Goal: Use online tool/utility: Use online tool/utility

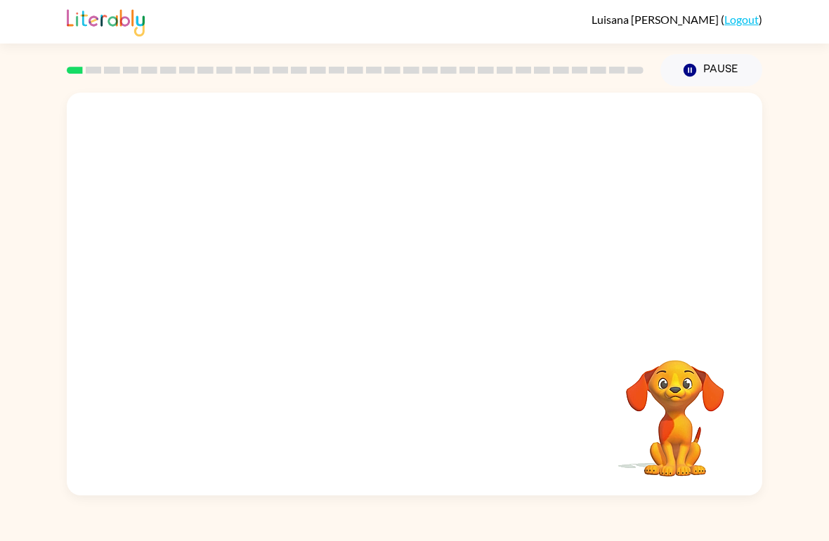
click at [369, 231] on video "Your browser must support playing .mp4 files to use Literably. Please try using…" at bounding box center [414, 212] width 695 height 238
click at [400, 317] on button "button" at bounding box center [414, 301] width 90 height 51
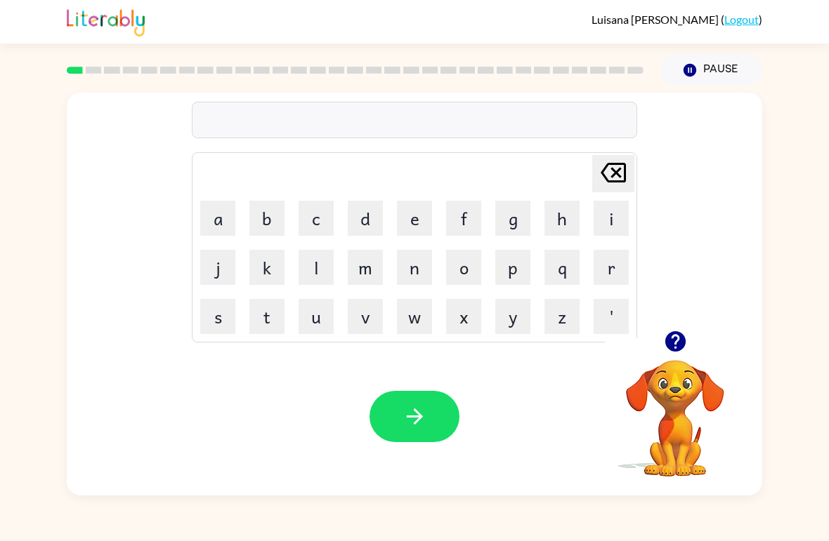
click at [256, 220] on button "b" at bounding box center [266, 218] width 35 height 35
click at [468, 258] on button "o" at bounding box center [463, 267] width 35 height 35
click at [608, 270] on button "r" at bounding box center [610, 267] width 35 height 35
click at [405, 213] on button "e" at bounding box center [414, 218] width 35 height 35
click at [612, 263] on button "r" at bounding box center [610, 267] width 35 height 35
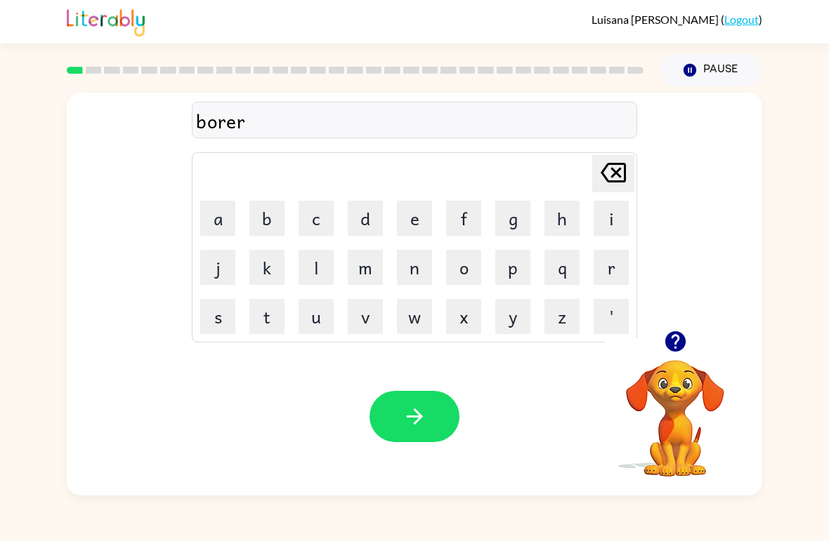
click at [397, 442] on button "button" at bounding box center [414, 416] width 90 height 51
click at [616, 258] on button "r" at bounding box center [610, 267] width 35 height 35
click at [473, 265] on button "o" at bounding box center [463, 267] width 35 height 35
click at [307, 306] on button "u" at bounding box center [315, 316] width 35 height 35
click at [412, 266] on button "n" at bounding box center [414, 267] width 35 height 35
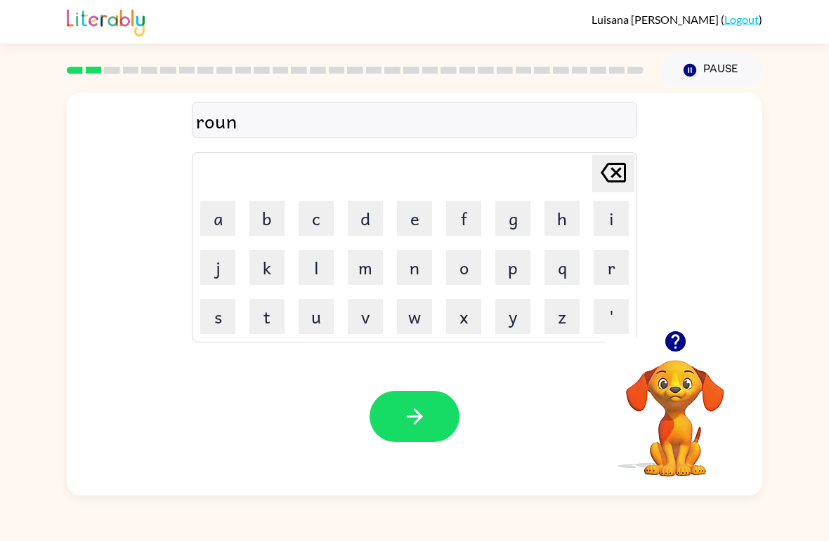
click at [363, 230] on button "d" at bounding box center [365, 218] width 35 height 35
click at [402, 425] on icon "button" at bounding box center [414, 416] width 25 height 25
click at [367, 269] on button "m" at bounding box center [365, 267] width 35 height 35
click at [218, 207] on button "a" at bounding box center [217, 218] width 35 height 35
click at [310, 216] on button "c" at bounding box center [315, 218] width 35 height 35
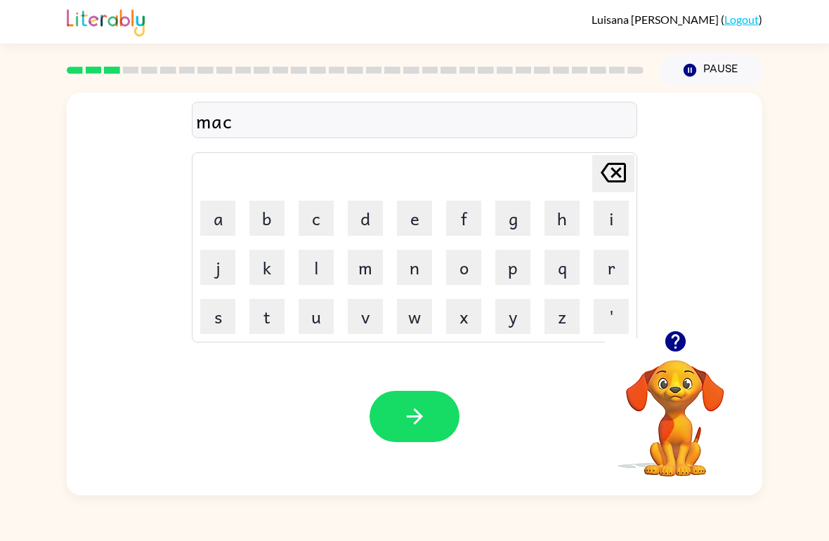
click at [563, 218] on button "h" at bounding box center [561, 218] width 35 height 35
click at [617, 218] on button "i" at bounding box center [610, 218] width 35 height 35
click at [414, 263] on button "n" at bounding box center [414, 267] width 35 height 35
click at [616, 174] on icon at bounding box center [612, 173] width 25 height 20
click at [619, 166] on icon "[PERSON_NAME] last character input" at bounding box center [613, 173] width 34 height 34
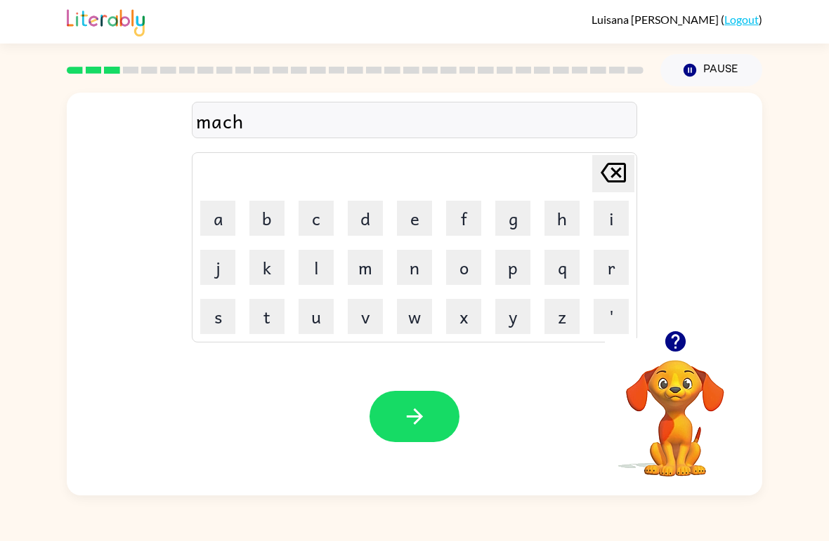
click at [619, 176] on icon at bounding box center [612, 173] width 25 height 20
click at [618, 176] on icon at bounding box center [612, 173] width 25 height 20
click at [222, 310] on button "s" at bounding box center [217, 316] width 35 height 35
click at [559, 219] on button "h" at bounding box center [561, 218] width 35 height 35
click at [608, 216] on button "i" at bounding box center [610, 218] width 35 height 35
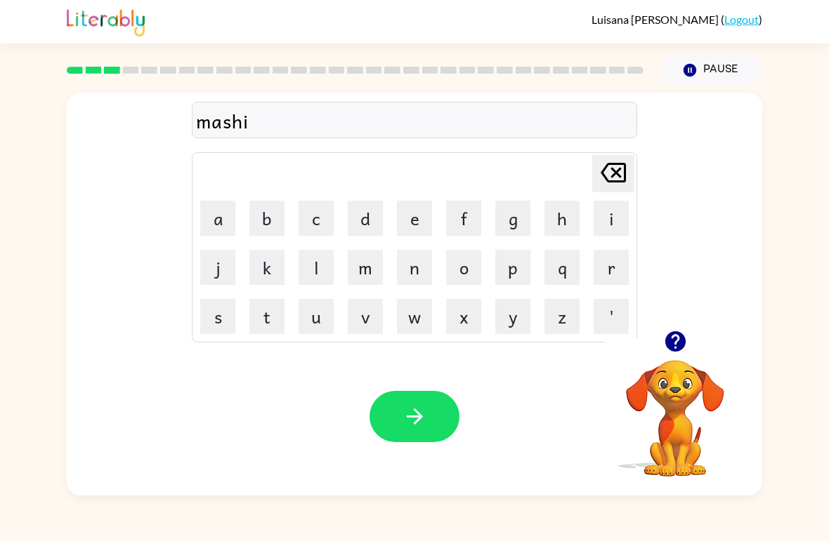
click at [616, 171] on icon at bounding box center [612, 173] width 25 height 20
click at [612, 213] on button "i" at bounding box center [610, 218] width 35 height 35
click at [616, 175] on icon at bounding box center [612, 173] width 25 height 20
click at [612, 225] on button "i" at bounding box center [610, 218] width 35 height 35
click at [411, 264] on button "n" at bounding box center [414, 267] width 35 height 35
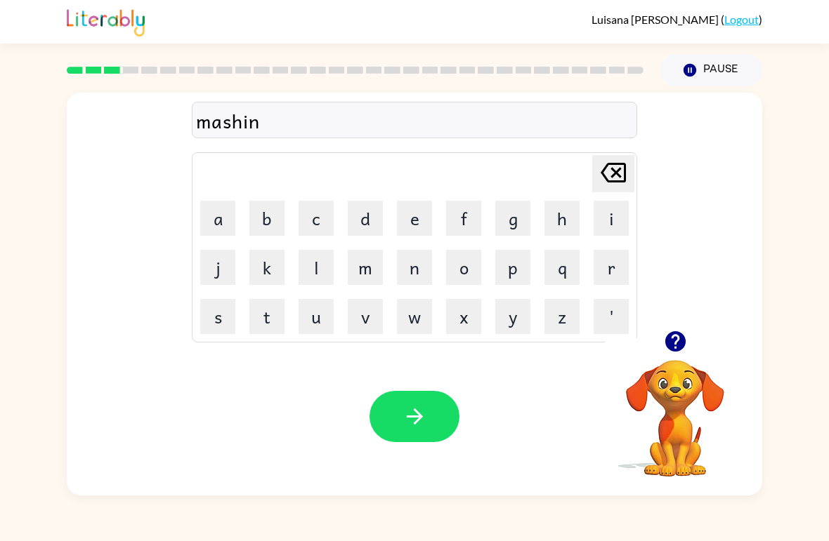
click at [418, 432] on button "button" at bounding box center [414, 416] width 90 height 51
click at [261, 326] on button "t" at bounding box center [266, 316] width 35 height 35
click at [599, 267] on button "r" at bounding box center [610, 267] width 35 height 35
click at [222, 235] on button "a" at bounding box center [217, 218] width 35 height 35
click at [609, 218] on button "i" at bounding box center [610, 218] width 35 height 35
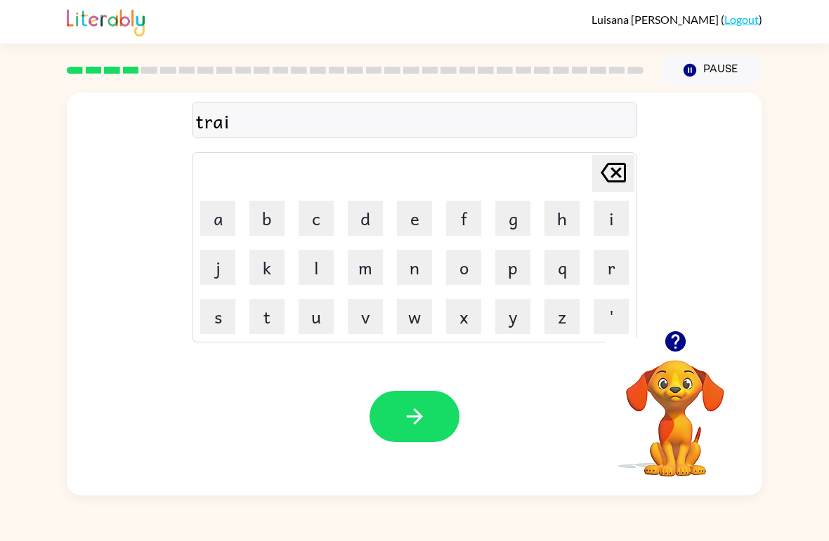
click at [411, 261] on button "n" at bounding box center [414, 267] width 35 height 35
click at [398, 422] on button "button" at bounding box center [414, 416] width 90 height 51
click at [689, 394] on video "Your browser must support playing .mp4 files to use Literably. Please try using…" at bounding box center [675, 408] width 140 height 140
click at [667, 345] on icon "button" at bounding box center [674, 341] width 20 height 20
click at [359, 225] on button "d" at bounding box center [365, 218] width 35 height 35
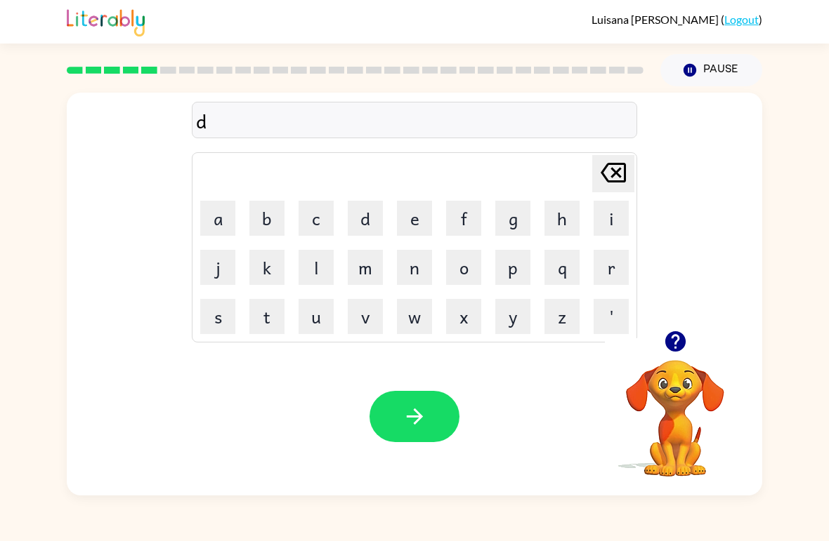
click at [404, 215] on button "e" at bounding box center [414, 218] width 35 height 35
click at [464, 216] on button "f" at bounding box center [463, 218] width 35 height 35
click at [393, 205] on td "e" at bounding box center [414, 218] width 48 height 48
click at [411, 213] on button "e" at bounding box center [414, 218] width 35 height 35
click at [408, 266] on button "n" at bounding box center [414, 267] width 35 height 35
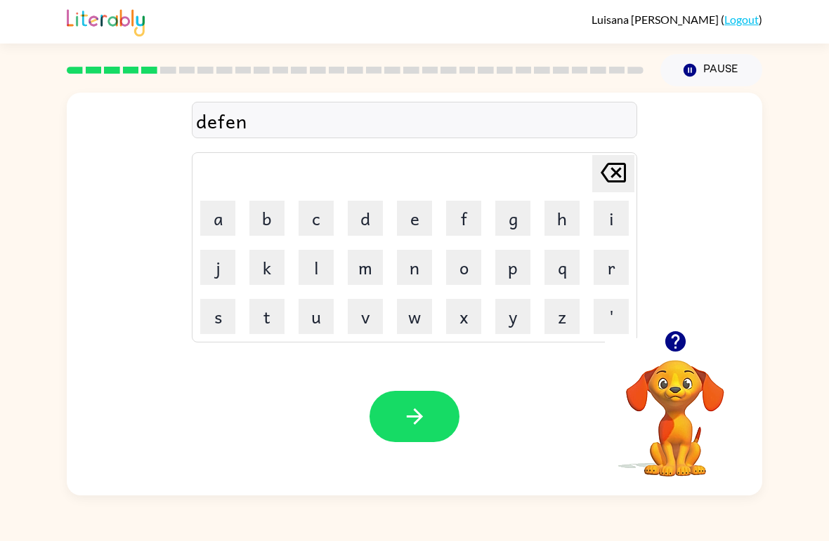
click at [218, 319] on button "s" at bounding box center [217, 316] width 35 height 35
click at [617, 217] on button "i" at bounding box center [610, 218] width 35 height 35
click at [356, 324] on button "v" at bounding box center [365, 316] width 35 height 35
click at [404, 220] on button "e" at bounding box center [414, 218] width 35 height 35
click at [402, 423] on icon "button" at bounding box center [414, 416] width 25 height 25
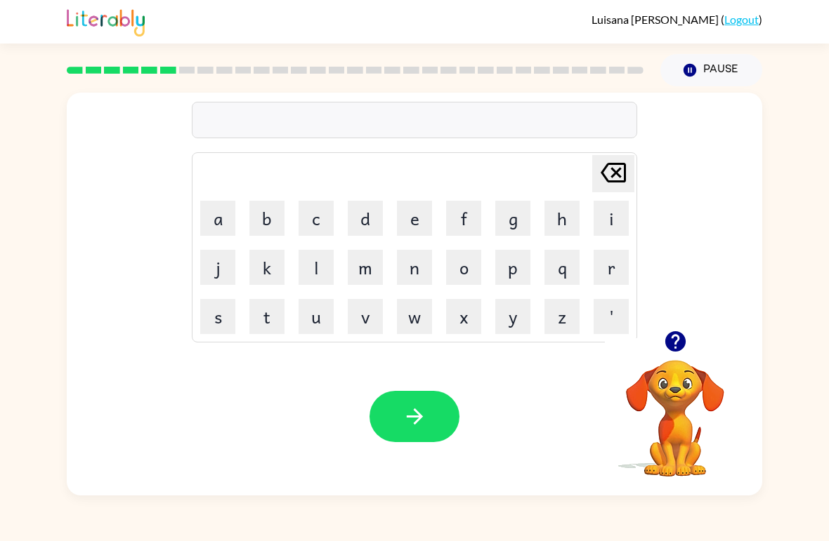
click at [395, 425] on button "button" at bounding box center [414, 416] width 90 height 51
click at [369, 324] on button "v" at bounding box center [365, 316] width 35 height 35
click at [209, 218] on button "a" at bounding box center [217, 218] width 35 height 35
click at [317, 217] on button "c" at bounding box center [315, 218] width 35 height 35
click at [213, 223] on button "a" at bounding box center [217, 218] width 35 height 35
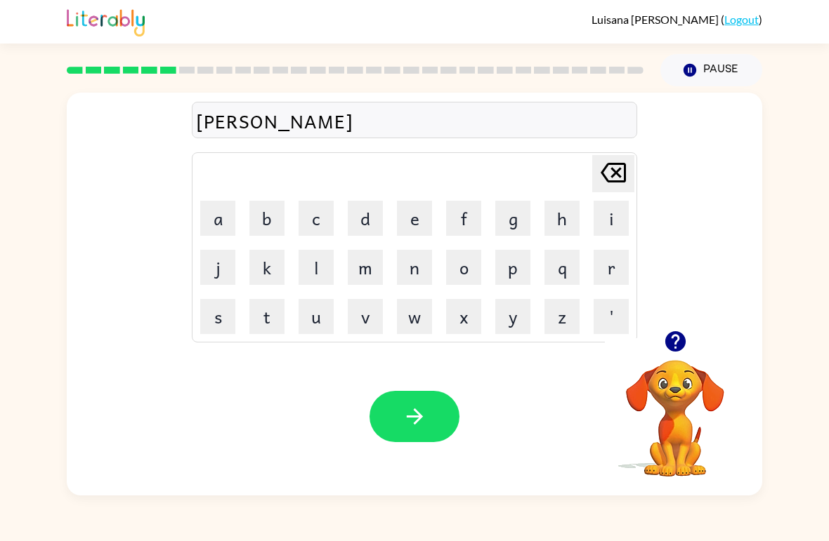
click at [265, 316] on button "t" at bounding box center [266, 316] width 35 height 35
click at [609, 218] on button "i" at bounding box center [610, 218] width 35 height 35
click at [466, 272] on button "o" at bounding box center [463, 267] width 35 height 35
click at [412, 265] on button "n" at bounding box center [414, 267] width 35 height 35
click at [677, 347] on icon "button" at bounding box center [674, 341] width 20 height 20
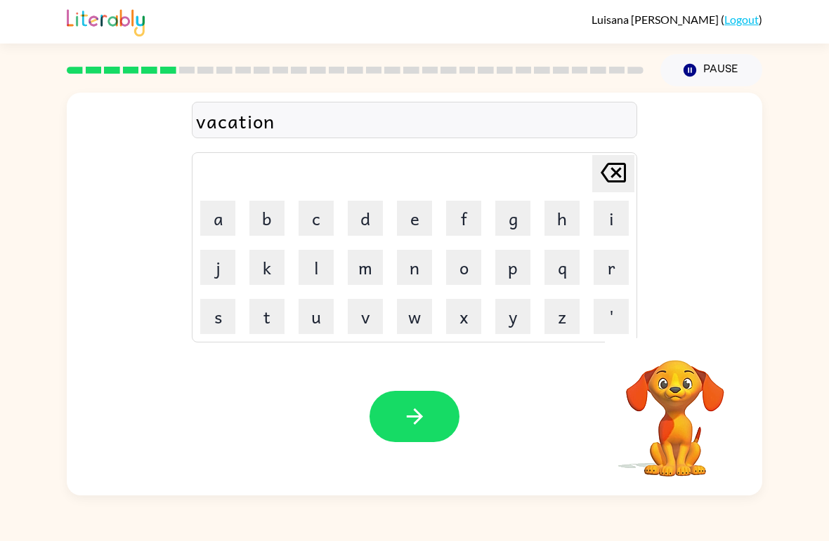
click at [436, 412] on button "button" at bounding box center [414, 416] width 90 height 51
click at [516, 260] on button "p" at bounding box center [512, 267] width 35 height 35
click at [310, 310] on button "u" at bounding box center [315, 316] width 35 height 35
click at [355, 215] on button "d" at bounding box center [365, 218] width 35 height 35
click at [403, 212] on button "e" at bounding box center [414, 218] width 35 height 35
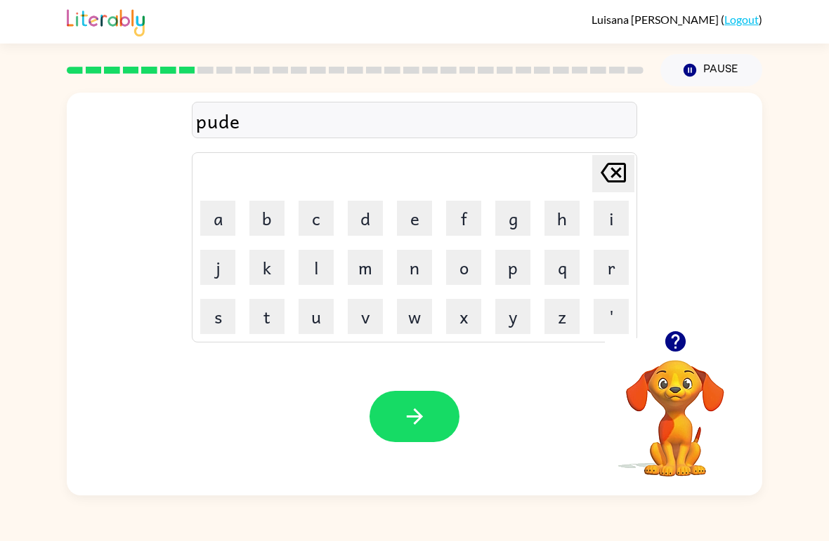
click at [308, 259] on button "l" at bounding box center [315, 267] width 35 height 35
click at [402, 204] on button "e" at bounding box center [414, 218] width 35 height 35
click at [423, 414] on icon "button" at bounding box center [414, 416] width 25 height 25
click at [356, 275] on button "m" at bounding box center [365, 267] width 35 height 35
click at [609, 217] on button "i" at bounding box center [610, 218] width 35 height 35
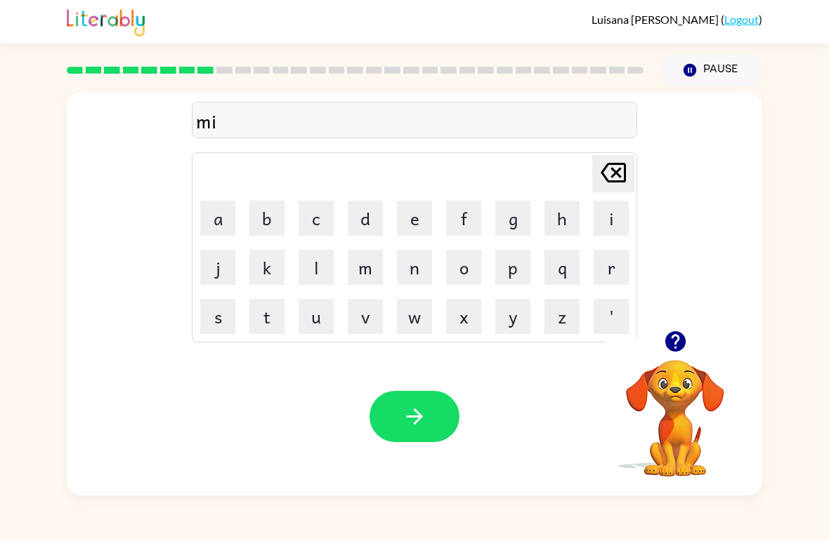
click at [623, 270] on button "r" at bounding box center [610, 267] width 35 height 35
click at [612, 221] on button "i" at bounding box center [610, 218] width 35 height 35
click at [618, 179] on icon "[PERSON_NAME] last character input" at bounding box center [613, 173] width 34 height 34
click at [210, 220] on button "a" at bounding box center [217, 218] width 35 height 35
click at [313, 216] on button "c" at bounding box center [315, 218] width 35 height 35
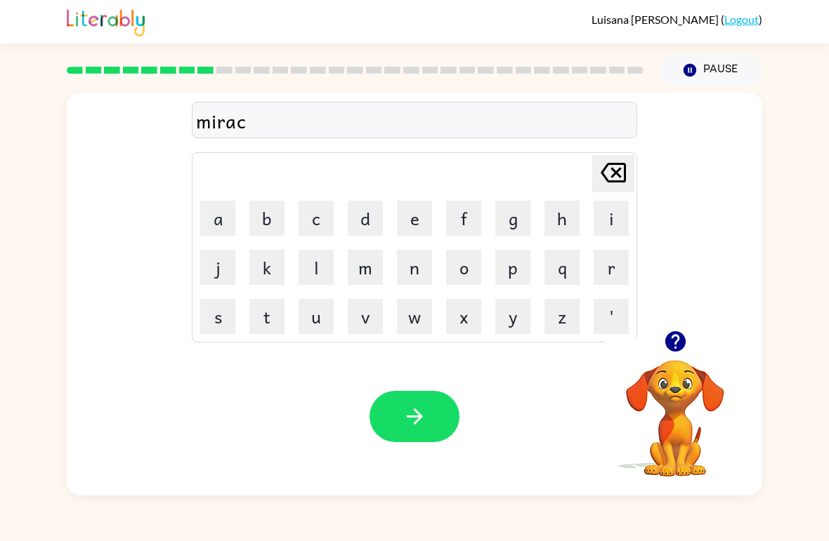
click at [216, 225] on button "a" at bounding box center [217, 218] width 35 height 35
click at [303, 261] on button "l" at bounding box center [315, 267] width 35 height 35
click at [418, 411] on icon "button" at bounding box center [414, 416] width 25 height 25
click at [360, 272] on button "m" at bounding box center [365, 267] width 35 height 35
click at [612, 211] on button "i" at bounding box center [610, 218] width 35 height 35
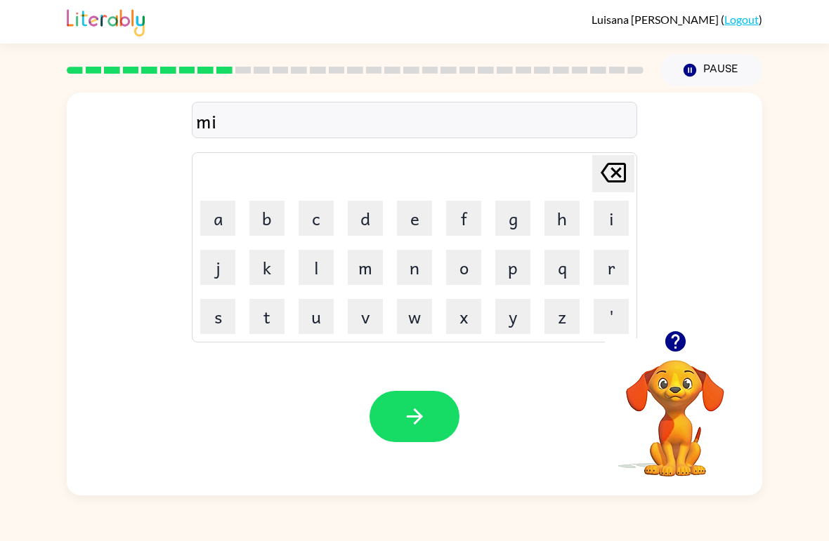
click at [683, 338] on icon "button" at bounding box center [674, 341] width 20 height 20
click at [609, 219] on button "i" at bounding box center [610, 218] width 35 height 35
click at [521, 215] on button "g" at bounding box center [512, 218] width 35 height 35
click at [560, 225] on button "h" at bounding box center [561, 218] width 35 height 35
click at [609, 172] on icon "[PERSON_NAME] last character input" at bounding box center [613, 173] width 34 height 34
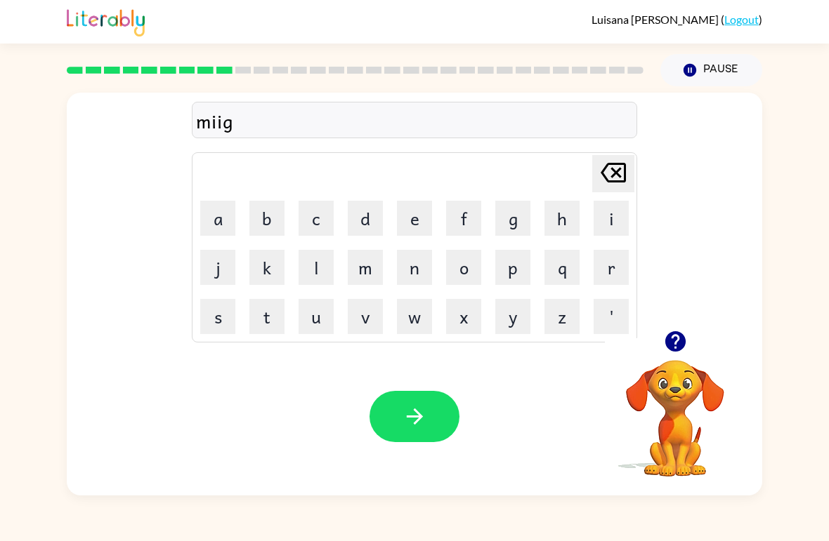
click at [609, 172] on icon "[PERSON_NAME] last character input" at bounding box center [613, 173] width 34 height 34
click at [609, 180] on icon "[PERSON_NAME] last character input" at bounding box center [613, 173] width 34 height 34
click at [513, 220] on button "g" at bounding box center [512, 218] width 35 height 35
click at [568, 217] on button "h" at bounding box center [561, 218] width 35 height 35
click at [363, 258] on button "m" at bounding box center [365, 267] width 35 height 35
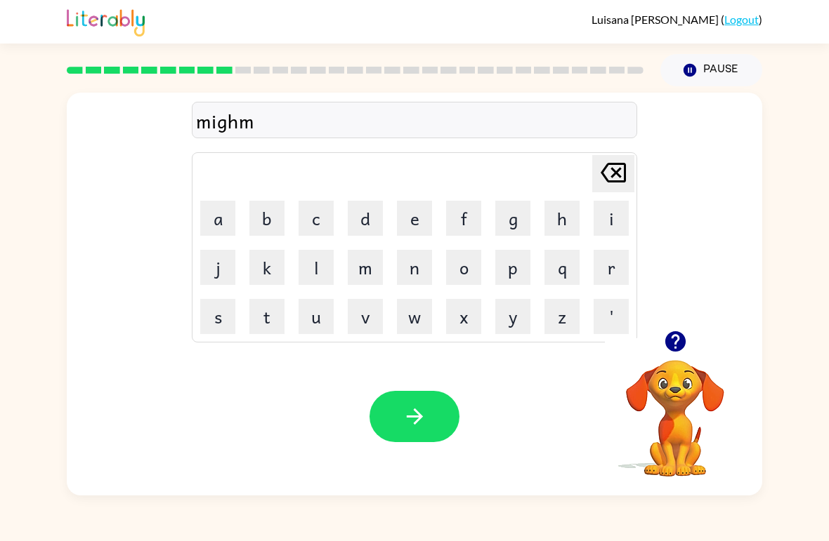
click at [463, 266] on button "o" at bounding box center [463, 267] width 35 height 35
click at [626, 255] on button "r" at bounding box center [610, 267] width 35 height 35
click at [614, 216] on button "i" at bounding box center [610, 218] width 35 height 35
click at [400, 261] on button "n" at bounding box center [414, 267] width 35 height 35
click at [604, 210] on button "i" at bounding box center [610, 218] width 35 height 35
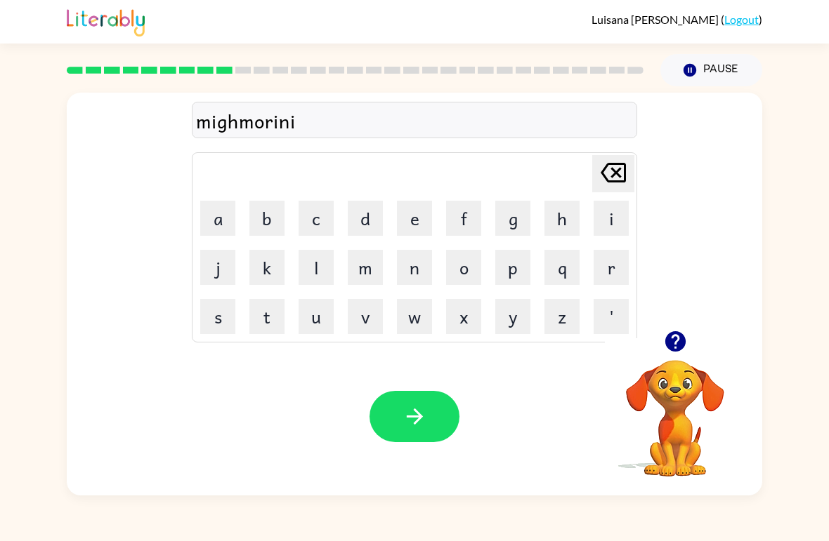
click at [414, 270] on button "n" at bounding box center [414, 267] width 35 height 35
click at [523, 215] on button "g" at bounding box center [512, 218] width 35 height 35
click at [398, 415] on button "button" at bounding box center [414, 416] width 90 height 51
click at [680, 341] on icon "button" at bounding box center [674, 341] width 20 height 20
click at [362, 220] on button "d" at bounding box center [365, 218] width 35 height 35
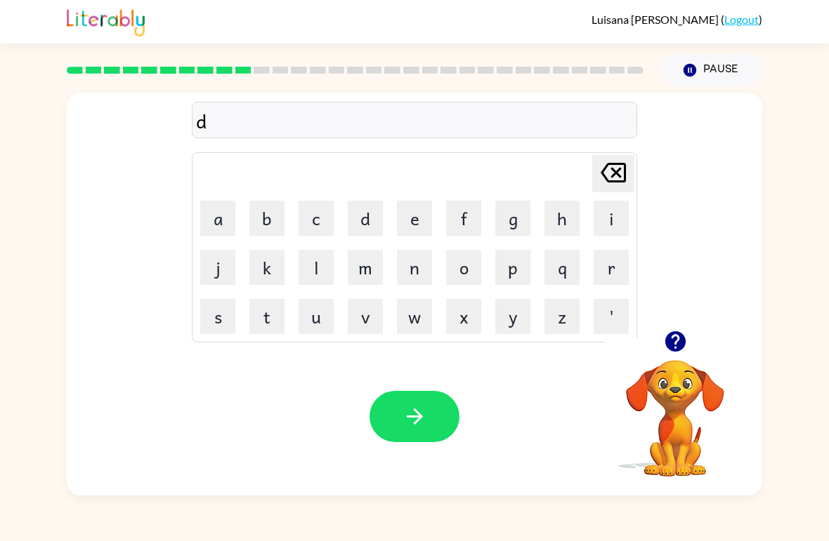
click at [612, 219] on button "i" at bounding box center [610, 218] width 35 height 35
click at [223, 314] on button "s" at bounding box center [217, 316] width 35 height 35
click at [260, 304] on button "t" at bounding box center [266, 316] width 35 height 35
click at [317, 314] on button "u" at bounding box center [315, 316] width 35 height 35
click at [225, 315] on button "s" at bounding box center [217, 316] width 35 height 35
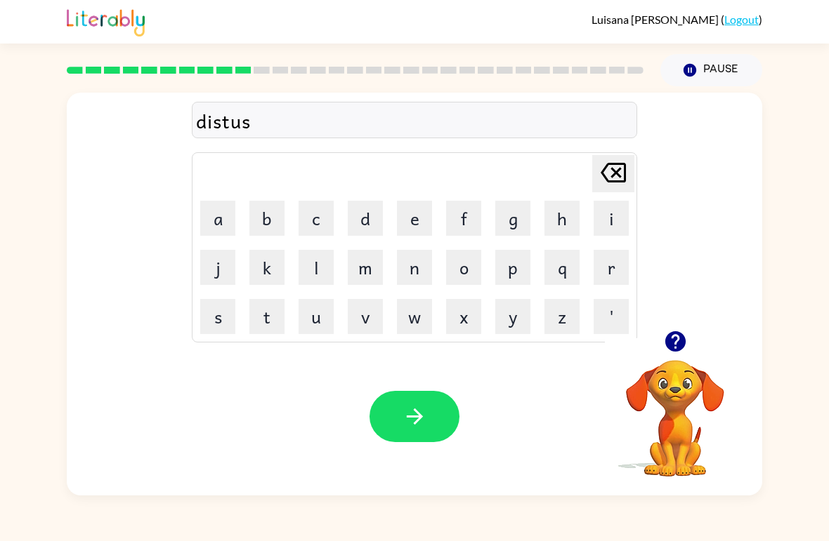
click at [267, 317] on button "t" at bounding box center [266, 316] width 35 height 35
click at [412, 403] on button "button" at bounding box center [414, 416] width 90 height 51
click at [612, 277] on button "r" at bounding box center [610, 267] width 35 height 35
click at [687, 389] on video "Your browser must support playing .mp4 files to use Literably. Please try using…" at bounding box center [675, 408] width 140 height 140
click at [672, 351] on icon "button" at bounding box center [674, 341] width 20 height 20
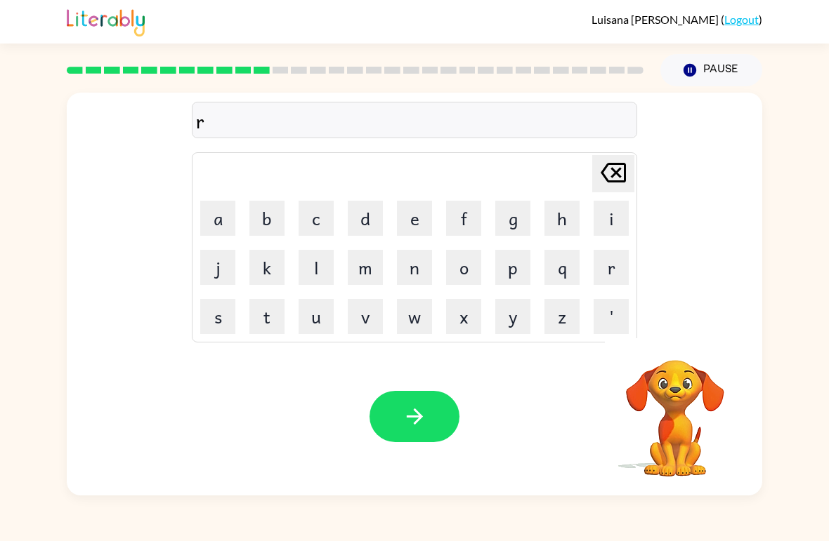
click at [467, 265] on button "o" at bounding box center [463, 267] width 35 height 35
click at [317, 317] on button "u" at bounding box center [315, 316] width 35 height 35
click at [358, 225] on button "d" at bounding box center [365, 218] width 35 height 35
click at [416, 409] on icon "button" at bounding box center [414, 416] width 25 height 25
click at [670, 355] on button "button" at bounding box center [675, 342] width 36 height 36
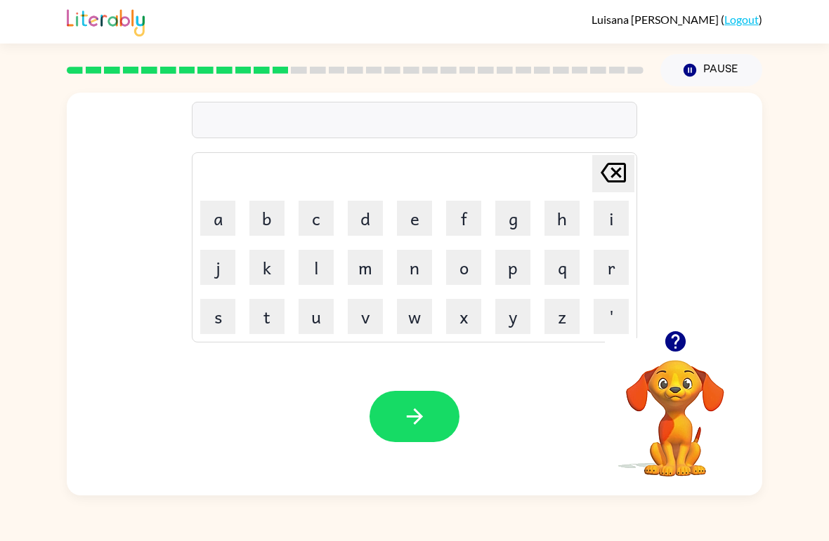
click at [305, 317] on button "u" at bounding box center [315, 316] width 35 height 35
click at [671, 336] on icon "button" at bounding box center [674, 341] width 20 height 20
click at [515, 261] on button "p" at bounding box center [512, 267] width 35 height 35
click at [499, 211] on button "g" at bounding box center [512, 218] width 35 height 35
click at [622, 276] on button "r" at bounding box center [610, 267] width 35 height 35
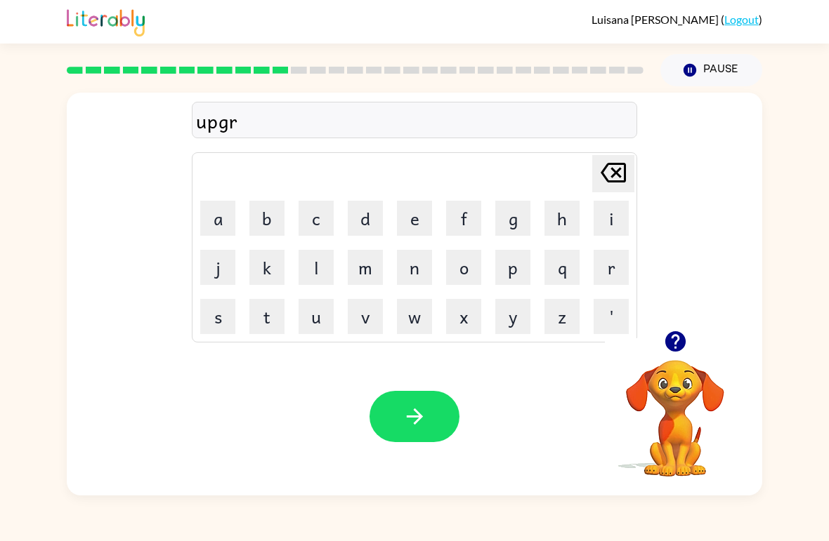
click at [226, 207] on button "a" at bounding box center [217, 218] width 35 height 35
click at [365, 220] on button "d" at bounding box center [365, 218] width 35 height 35
click at [408, 219] on button "e" at bounding box center [414, 218] width 35 height 35
click at [394, 421] on button "button" at bounding box center [414, 416] width 90 height 51
click at [689, 342] on button "button" at bounding box center [675, 342] width 36 height 36
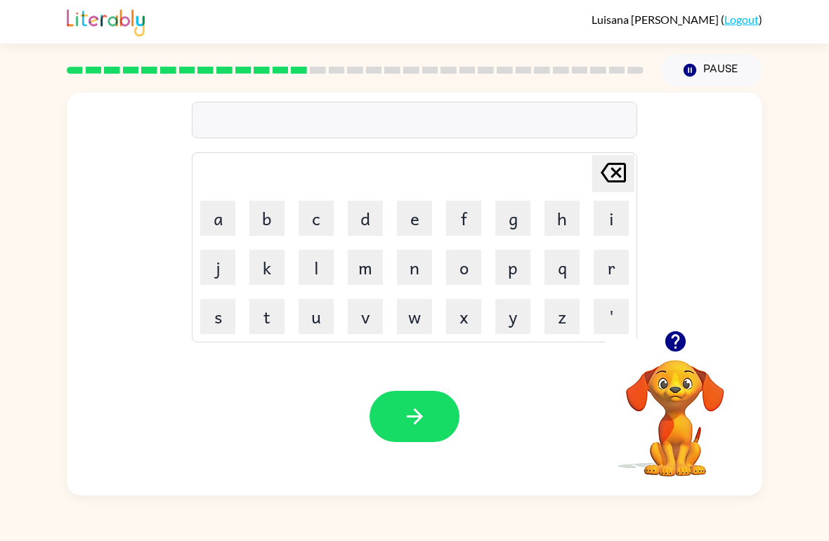
click at [353, 270] on button "m" at bounding box center [365, 267] width 35 height 35
click at [205, 227] on button "a" at bounding box center [217, 218] width 35 height 35
click at [520, 206] on button "g" at bounding box center [512, 218] width 35 height 35
click at [414, 266] on button "n" at bounding box center [414, 267] width 35 height 35
click at [404, 227] on button "e" at bounding box center [414, 218] width 35 height 35
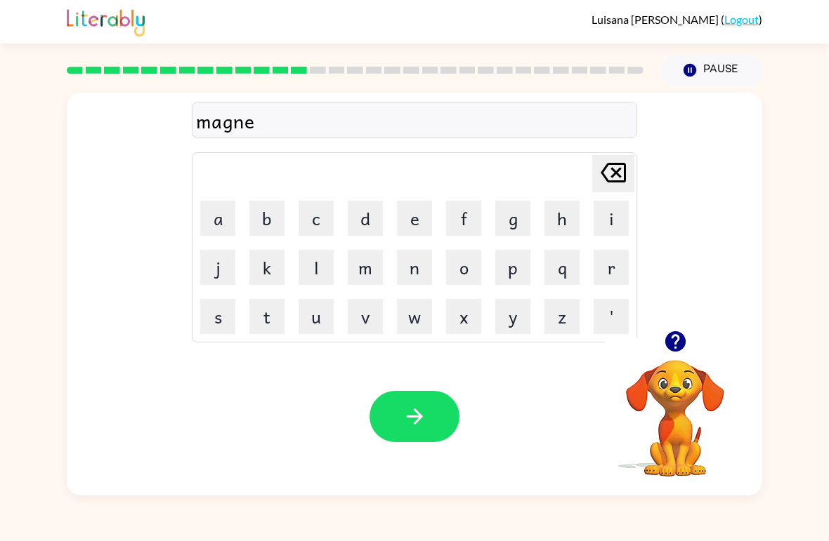
click at [218, 310] on button "s" at bounding box center [217, 316] width 35 height 35
click at [385, 416] on button "button" at bounding box center [414, 416] width 90 height 51
click at [275, 209] on button "b" at bounding box center [266, 218] width 35 height 35
click at [454, 266] on button "o" at bounding box center [463, 267] width 35 height 35
click at [402, 259] on button "n" at bounding box center [414, 267] width 35 height 35
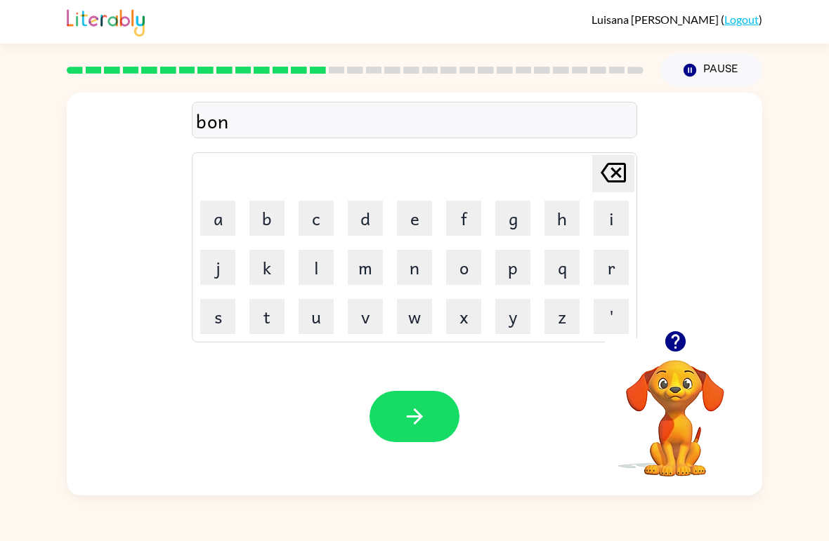
click at [308, 320] on button "u" at bounding box center [315, 316] width 35 height 35
click at [221, 306] on button "s" at bounding box center [217, 316] width 35 height 35
click at [403, 441] on button "button" at bounding box center [414, 416] width 90 height 51
click at [213, 313] on button "s" at bounding box center [217, 316] width 35 height 35
click at [671, 350] on icon "button" at bounding box center [674, 341] width 20 height 20
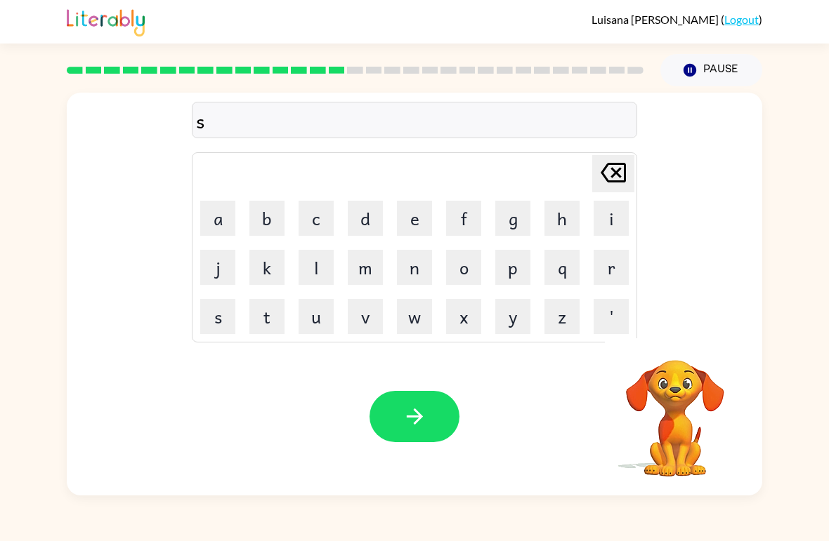
click at [409, 316] on button "w" at bounding box center [414, 316] width 35 height 35
click at [454, 277] on button "o" at bounding box center [463, 267] width 35 height 35
click at [623, 259] on button "r" at bounding box center [610, 267] width 35 height 35
click at [362, 265] on button "m" at bounding box center [365, 267] width 35 height 35
click at [409, 425] on icon "button" at bounding box center [414, 416] width 25 height 25
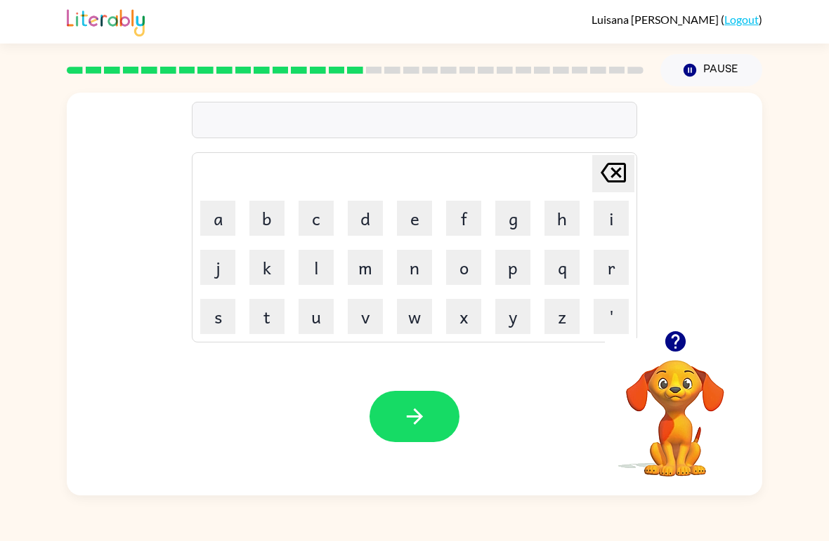
click at [677, 341] on icon "button" at bounding box center [675, 341] width 25 height 25
click at [608, 259] on button "r" at bounding box center [610, 267] width 35 height 35
click at [208, 224] on button "a" at bounding box center [217, 218] width 35 height 35
click at [681, 343] on icon "button" at bounding box center [674, 341] width 20 height 20
click at [613, 174] on icon "[PERSON_NAME] last character input" at bounding box center [613, 173] width 34 height 34
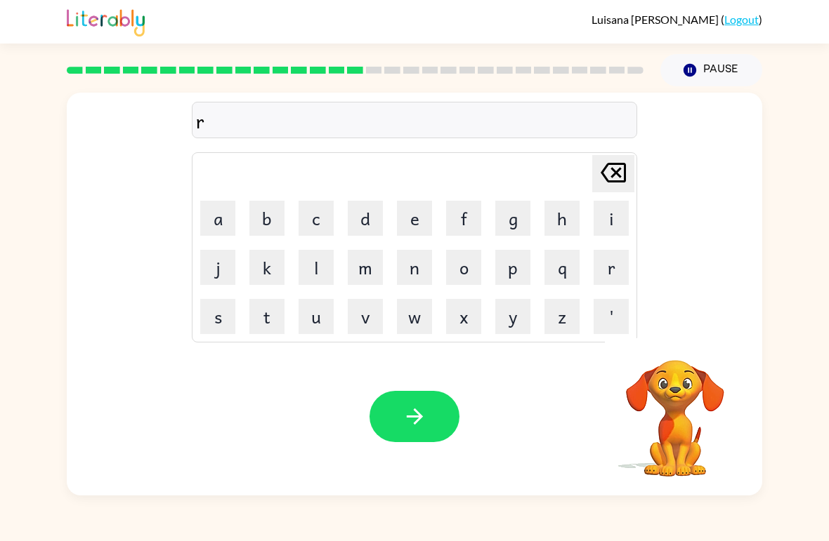
click at [416, 209] on button "e" at bounding box center [414, 218] width 35 height 35
click at [225, 226] on button "a" at bounding box center [217, 218] width 35 height 35
click at [359, 280] on button "m" at bounding box center [365, 267] width 35 height 35
click at [421, 414] on icon "button" at bounding box center [414, 416] width 25 height 25
click at [268, 215] on button "b" at bounding box center [266, 218] width 35 height 35
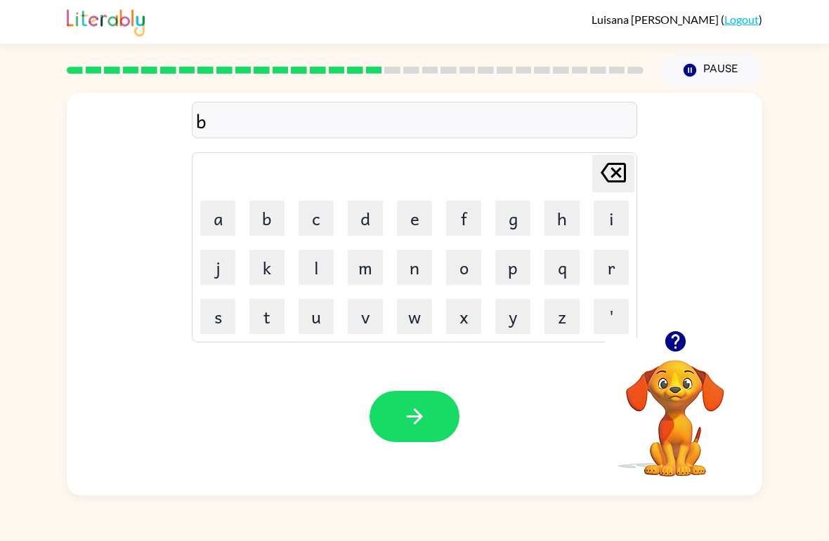
click at [614, 263] on button "r" at bounding box center [610, 267] width 35 height 35
click at [603, 204] on button "i" at bounding box center [610, 218] width 35 height 35
click at [367, 266] on button "m" at bounding box center [365, 267] width 35 height 35
click at [606, 223] on button "i" at bounding box center [610, 218] width 35 height 35
click at [398, 254] on button "n" at bounding box center [414, 267] width 35 height 35
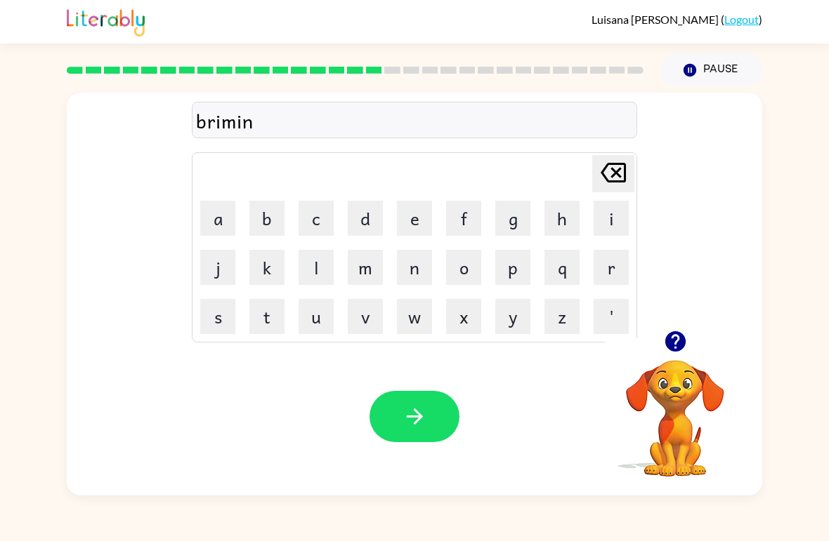
click at [513, 217] on button "g" at bounding box center [512, 218] width 35 height 35
click at [418, 417] on icon "button" at bounding box center [414, 417] width 16 height 16
click at [600, 214] on button "i" at bounding box center [610, 218] width 35 height 35
click at [224, 318] on button "s" at bounding box center [217, 316] width 35 height 35
click at [559, 272] on button "q" at bounding box center [561, 267] width 35 height 35
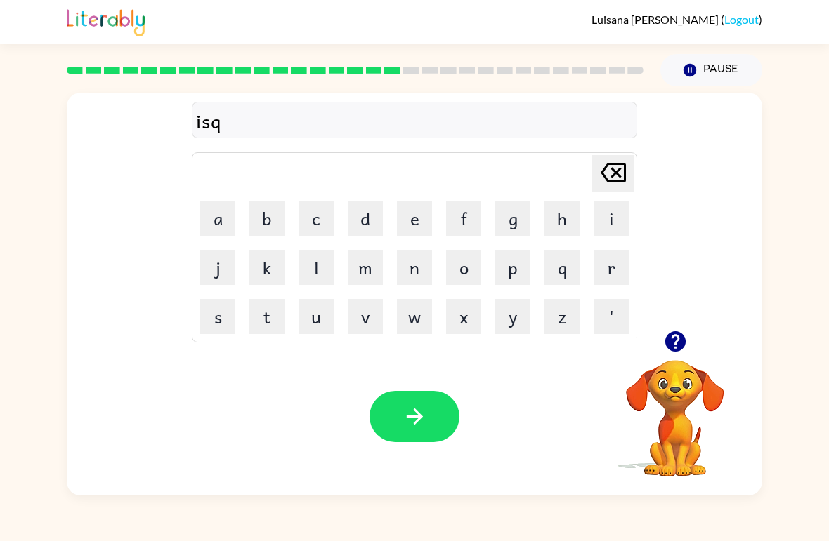
click at [314, 312] on button "u" at bounding box center [315, 316] width 35 height 35
click at [609, 222] on button "i" at bounding box center [610, 218] width 35 height 35
click at [400, 213] on button "e" at bounding box center [414, 218] width 35 height 35
click at [206, 326] on button "s" at bounding box center [217, 316] width 35 height 35
click at [253, 321] on button "t" at bounding box center [266, 316] width 35 height 35
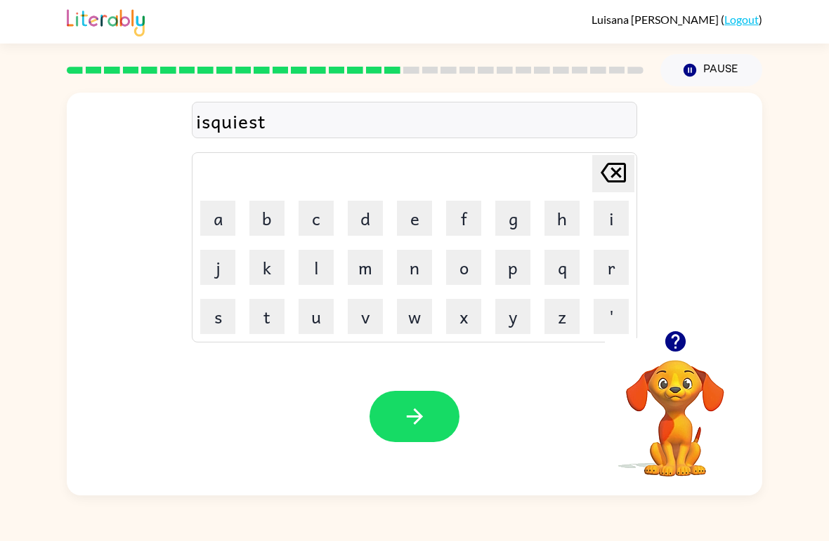
click at [685, 340] on icon "button" at bounding box center [675, 341] width 25 height 25
click at [421, 419] on icon "button" at bounding box center [414, 416] width 25 height 25
click at [667, 356] on button "button" at bounding box center [675, 342] width 36 height 36
click at [675, 343] on icon "button" at bounding box center [675, 341] width 25 height 25
click at [210, 218] on button "a" at bounding box center [217, 218] width 35 height 35
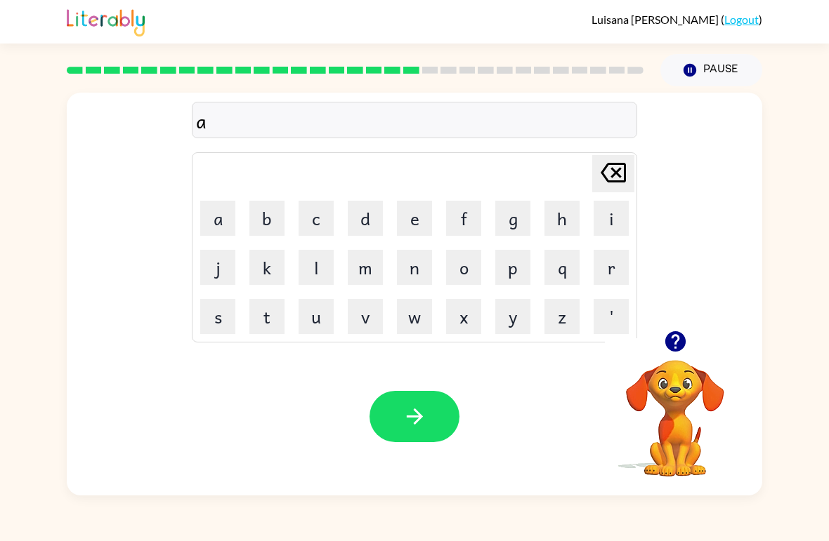
click at [611, 225] on button "i" at bounding box center [610, 218] width 35 height 35
click at [605, 184] on icon "[PERSON_NAME] last character input" at bounding box center [613, 173] width 34 height 34
click at [613, 270] on button "r" at bounding box center [610, 267] width 35 height 35
click at [261, 314] on button "t" at bounding box center [266, 316] width 35 height 35
click at [671, 339] on icon "button" at bounding box center [675, 341] width 25 height 25
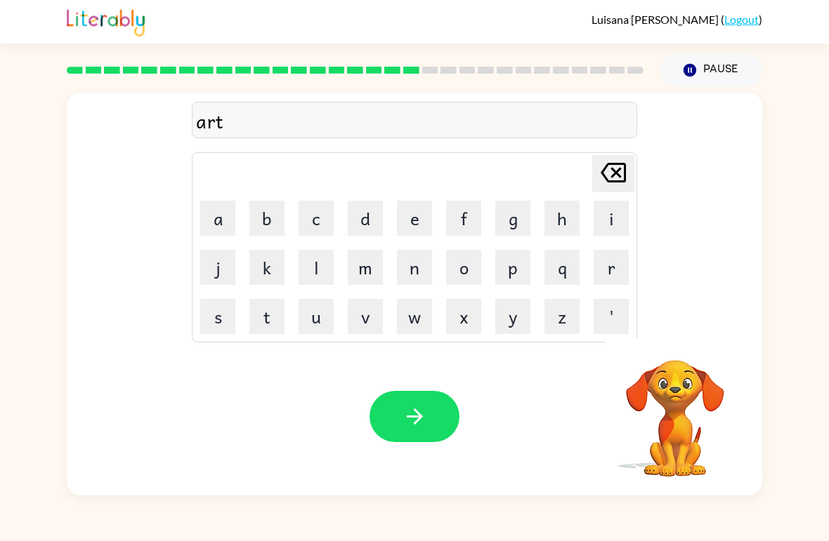
click at [617, 258] on button "r" at bounding box center [610, 267] width 35 height 35
click at [618, 171] on icon at bounding box center [612, 173] width 25 height 20
click at [413, 322] on button "w" at bounding box center [414, 316] width 35 height 35
click at [214, 211] on button "a" at bounding box center [217, 218] width 35 height 35
click at [606, 216] on button "i" at bounding box center [610, 218] width 35 height 35
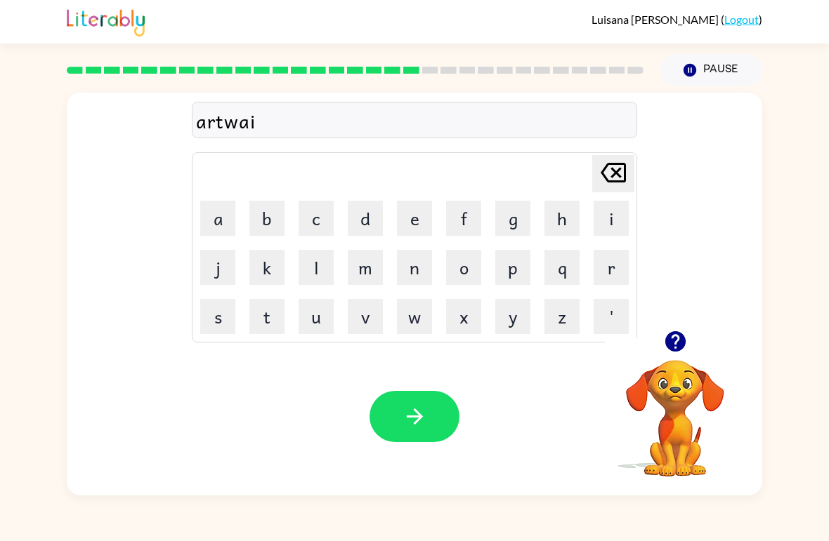
click at [411, 426] on icon "button" at bounding box center [414, 416] width 25 height 25
click at [677, 344] on icon "button" at bounding box center [674, 341] width 20 height 20
click at [450, 218] on button "f" at bounding box center [463, 218] width 35 height 35
click at [59, 121] on div "f Delete Delete last character input a b c d e f g h i j k l m n o p q r s t u …" at bounding box center [414, 290] width 829 height 409
click at [467, 270] on button "o" at bounding box center [463, 267] width 35 height 35
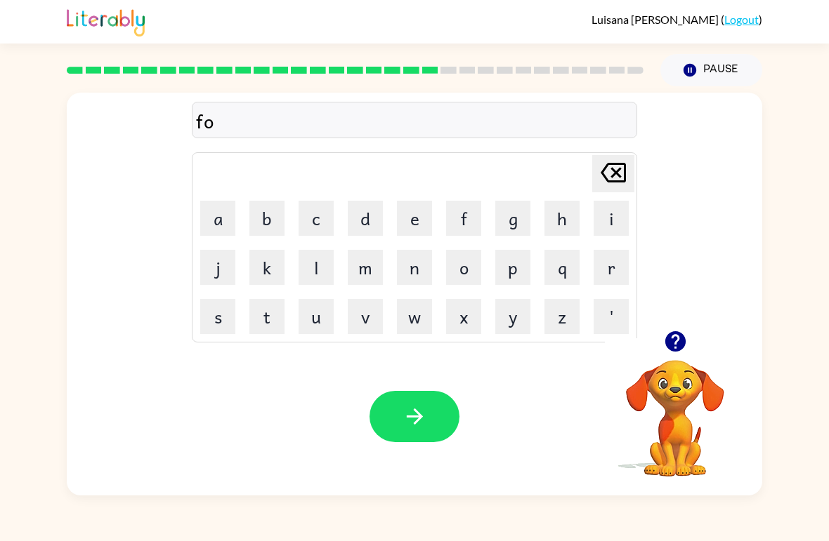
click at [319, 261] on button "l" at bounding box center [315, 267] width 35 height 35
click at [446, 269] on button "o" at bounding box center [463, 267] width 35 height 35
click at [412, 328] on button "w" at bounding box center [414, 316] width 35 height 35
click at [362, 218] on button "d" at bounding box center [365, 218] width 35 height 35
click at [414, 425] on icon "button" at bounding box center [414, 416] width 25 height 25
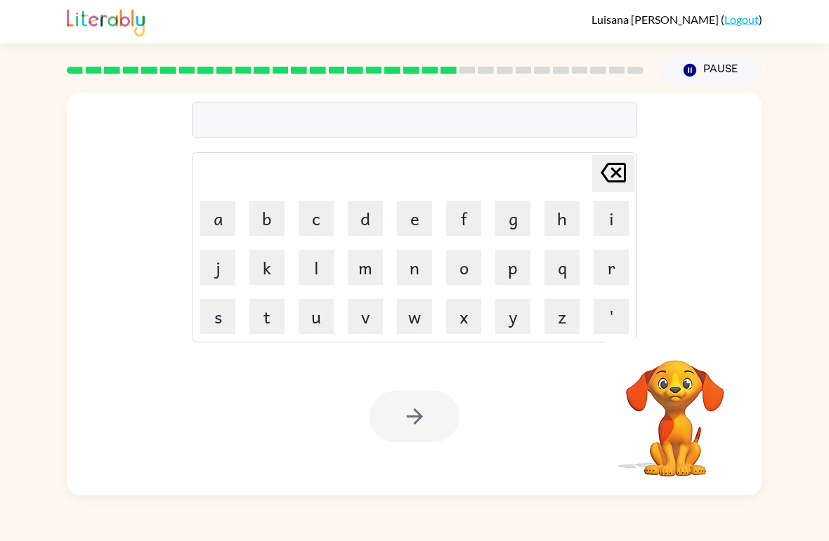
click at [212, 312] on button "s" at bounding box center [217, 316] width 35 height 35
click at [407, 207] on button "e" at bounding box center [414, 218] width 35 height 35
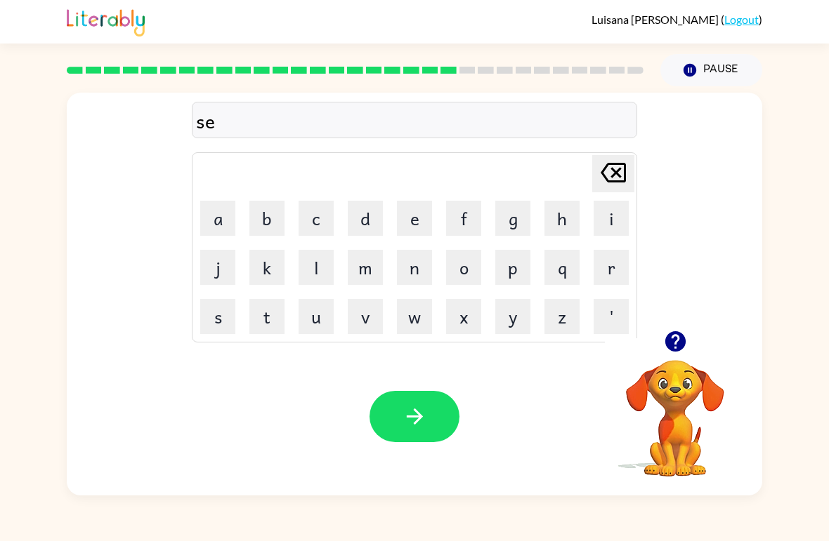
click at [407, 259] on button "n" at bounding box center [414, 267] width 35 height 35
click at [271, 318] on button "t" at bounding box center [266, 316] width 35 height 35
click at [411, 219] on button "e" at bounding box center [414, 218] width 35 height 35
click at [514, 265] on button "p" at bounding box center [512, 267] width 35 height 35
click at [607, 227] on button "i" at bounding box center [610, 218] width 35 height 35
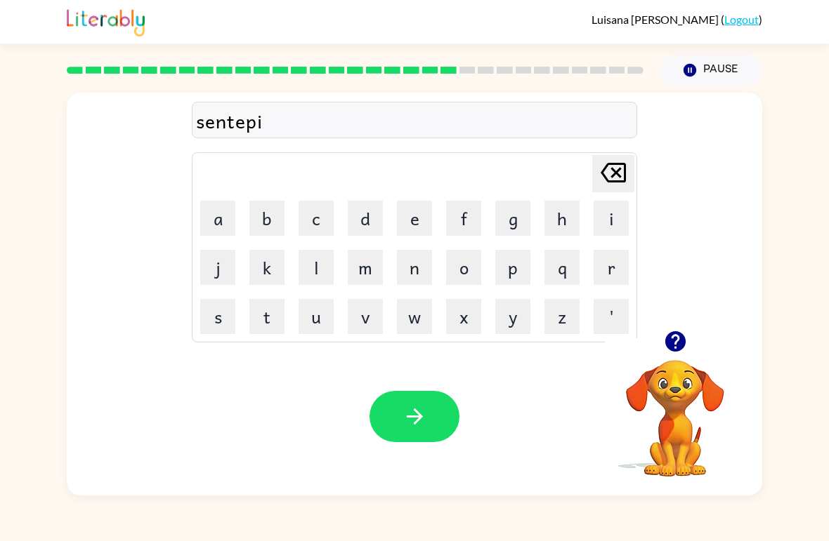
click at [363, 213] on button "d" at bounding box center [365, 218] width 35 height 35
click at [411, 407] on icon "button" at bounding box center [414, 416] width 25 height 25
click at [211, 319] on button "s" at bounding box center [217, 316] width 35 height 35
click at [310, 321] on button "u" at bounding box center [315, 316] width 35 height 35
click at [215, 324] on button "s" at bounding box center [217, 316] width 35 height 35
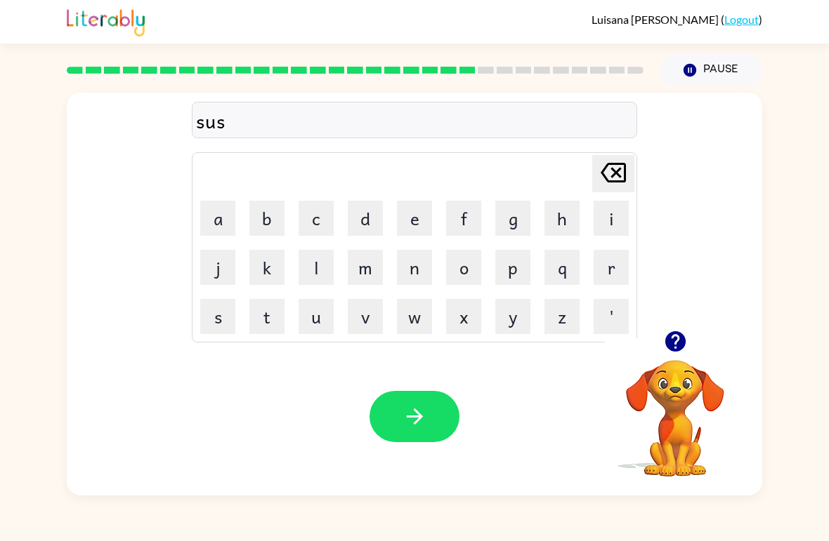
click at [268, 313] on button "t" at bounding box center [266, 316] width 35 height 35
click at [219, 210] on button "a" at bounding box center [217, 218] width 35 height 35
click at [618, 208] on button "i" at bounding box center [610, 218] width 35 height 35
click at [401, 263] on button "n" at bounding box center [414, 267] width 35 height 35
click at [407, 411] on icon "button" at bounding box center [414, 416] width 25 height 25
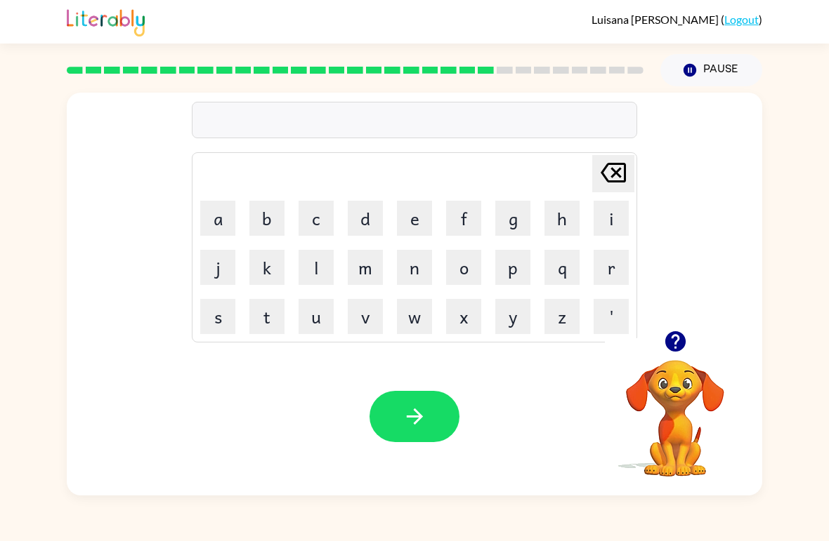
click at [460, 225] on button "f" at bounding box center [463, 218] width 35 height 35
click at [462, 263] on button "o" at bounding box center [463, 267] width 35 height 35
click at [314, 322] on button "u" at bounding box center [315, 316] width 35 height 35
click at [668, 346] on icon "button" at bounding box center [674, 341] width 20 height 20
click at [609, 175] on icon "[PERSON_NAME] last character input" at bounding box center [613, 173] width 34 height 34
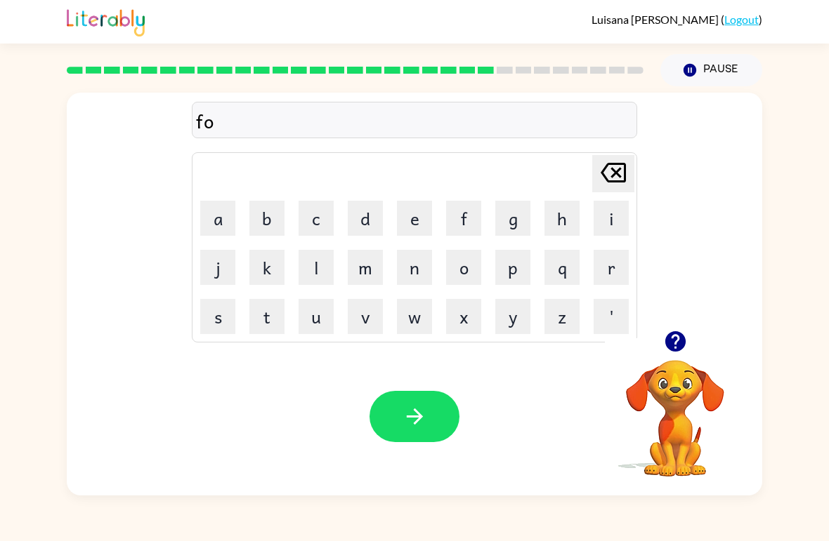
click at [600, 274] on button "r" at bounding box center [610, 267] width 35 height 35
click at [404, 330] on button "w" at bounding box center [414, 316] width 35 height 35
click at [461, 275] on button "o" at bounding box center [463, 267] width 35 height 35
click at [610, 270] on button "r" at bounding box center [610, 267] width 35 height 35
click at [381, 216] on button "d" at bounding box center [365, 218] width 35 height 35
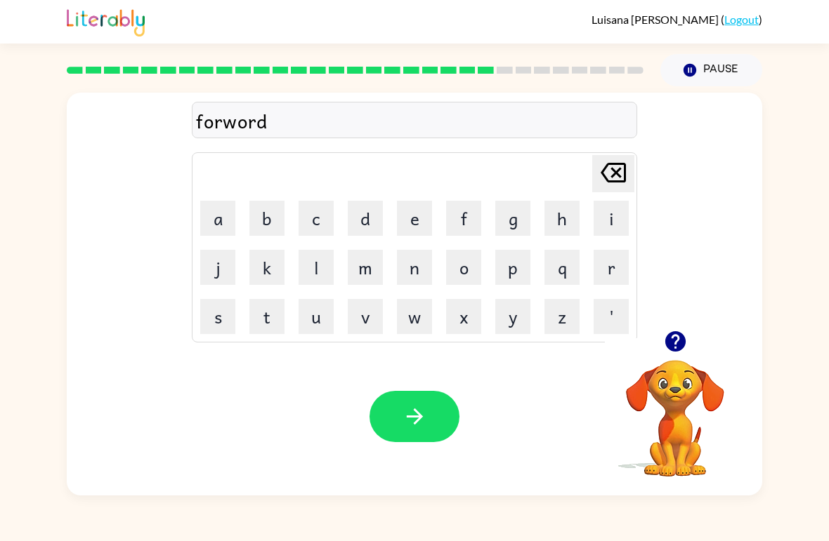
click at [402, 418] on icon "button" at bounding box center [414, 416] width 25 height 25
click at [608, 263] on button "r" at bounding box center [610, 267] width 35 height 35
click at [614, 220] on button "i" at bounding box center [610, 218] width 35 height 35
click at [314, 266] on button "l" at bounding box center [315, 267] width 35 height 35
click at [225, 213] on button "a" at bounding box center [217, 218] width 35 height 35
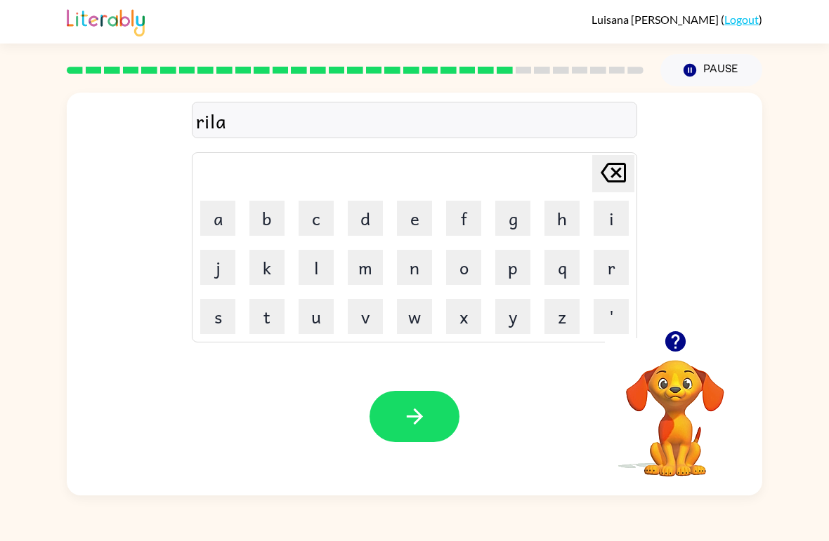
click at [610, 213] on button "i" at bounding box center [610, 218] width 35 height 35
click at [356, 222] on button "d" at bounding box center [365, 218] width 35 height 35
click at [409, 218] on button "e" at bounding box center [414, 218] width 35 height 35
click at [378, 213] on button "d" at bounding box center [365, 218] width 35 height 35
click at [395, 407] on button "button" at bounding box center [414, 416] width 90 height 51
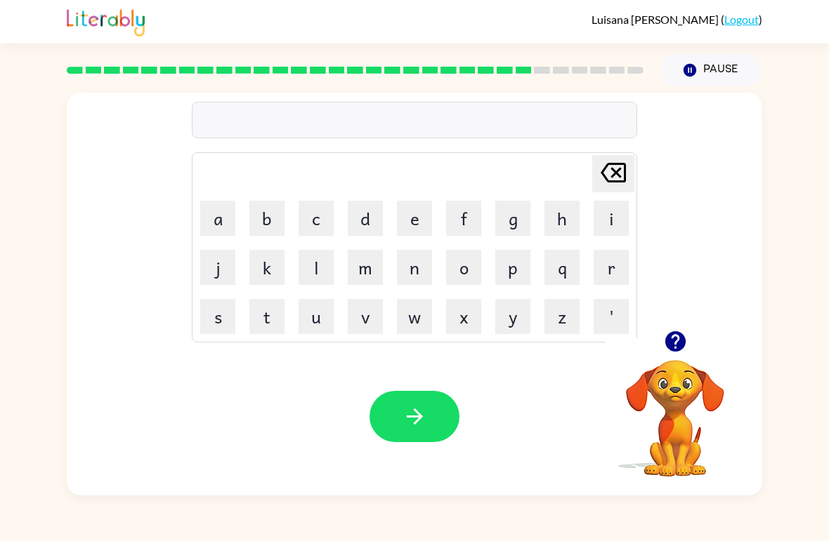
click at [456, 270] on button "o" at bounding box center [463, 267] width 35 height 35
click at [260, 216] on button "b" at bounding box center [266, 218] width 35 height 35
click at [324, 268] on button "l" at bounding box center [315, 267] width 35 height 35
click at [616, 214] on button "i" at bounding box center [610, 218] width 35 height 35
click at [407, 270] on button "n" at bounding box center [414, 267] width 35 height 35
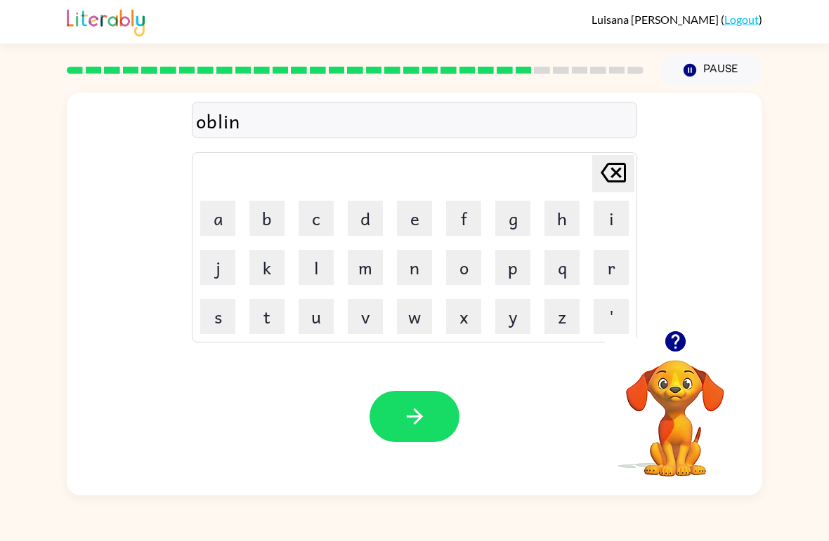
click at [411, 434] on button "button" at bounding box center [414, 416] width 90 height 51
click at [319, 262] on button "l" at bounding box center [315, 267] width 35 height 35
click at [310, 320] on button "u" at bounding box center [315, 316] width 35 height 35
click at [370, 272] on button "m" at bounding box center [365, 267] width 35 height 35
click at [260, 227] on button "b" at bounding box center [266, 218] width 35 height 35
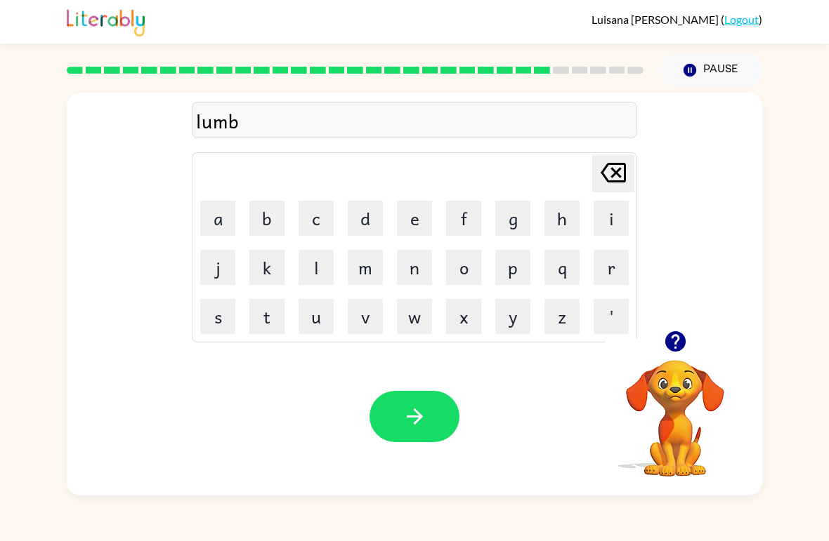
click at [416, 223] on button "e" at bounding box center [414, 218] width 35 height 35
click at [618, 267] on button "r" at bounding box center [610, 267] width 35 height 35
click at [677, 351] on icon "button" at bounding box center [674, 341] width 20 height 20
click at [510, 323] on button "y" at bounding box center [512, 316] width 35 height 35
click at [216, 220] on button "a" at bounding box center [217, 218] width 35 height 35
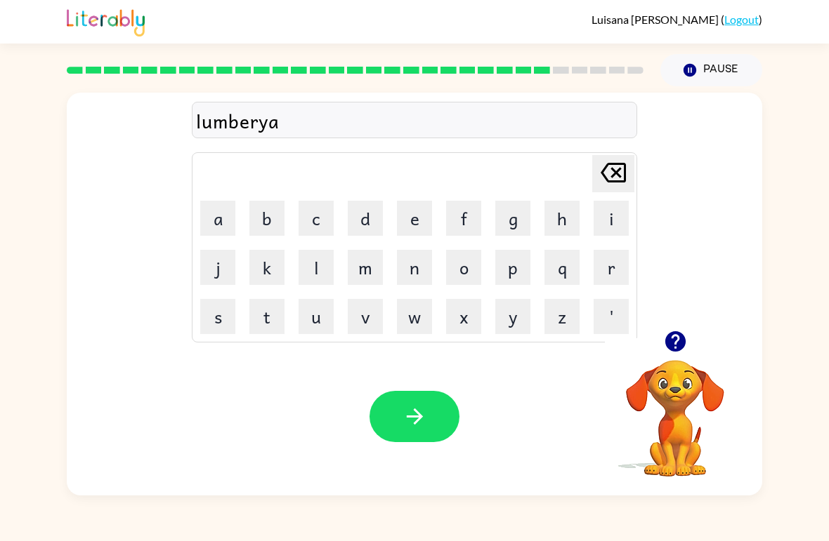
click at [278, 277] on button "k" at bounding box center [266, 267] width 35 height 35
click at [416, 413] on icon "button" at bounding box center [414, 417] width 16 height 16
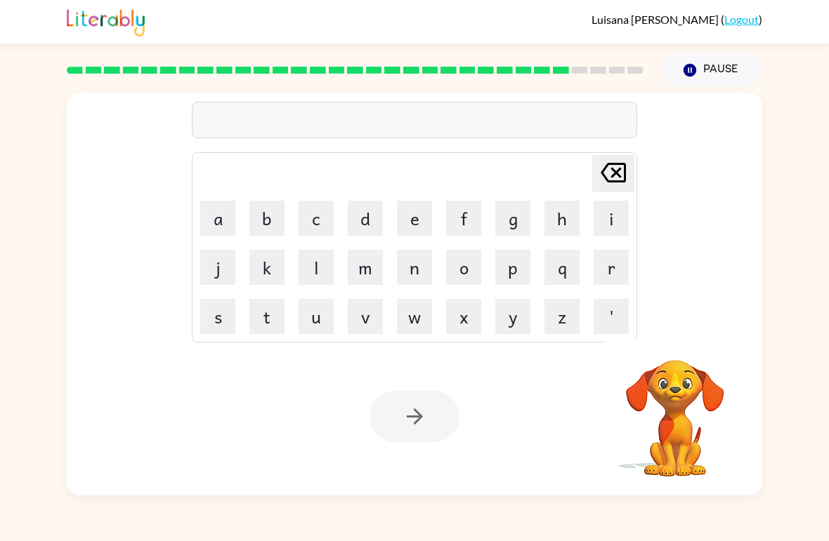
click at [507, 270] on button "p" at bounding box center [512, 267] width 35 height 35
click at [602, 224] on button "i" at bounding box center [610, 218] width 35 height 35
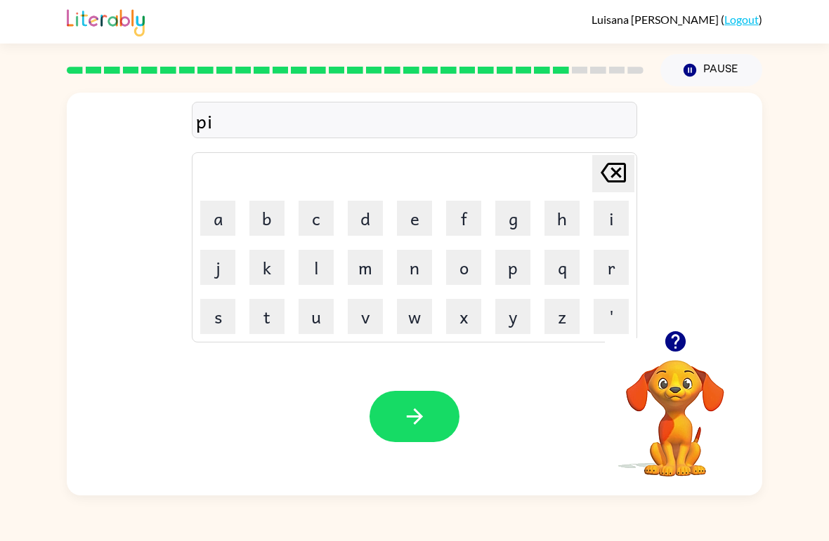
click at [609, 266] on button "r" at bounding box center [610, 267] width 35 height 35
click at [224, 314] on button "s" at bounding box center [217, 316] width 35 height 35
click at [268, 312] on button "t" at bounding box center [266, 316] width 35 height 35
click at [411, 431] on button "button" at bounding box center [414, 416] width 90 height 51
click at [277, 332] on button "t" at bounding box center [266, 316] width 35 height 35
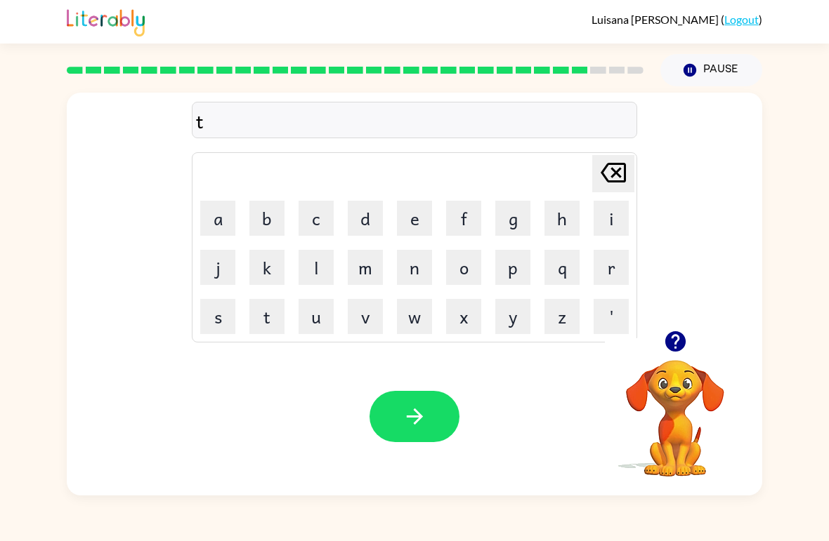
click at [560, 222] on button "h" at bounding box center [561, 218] width 35 height 35
click at [611, 223] on button "i" at bounding box center [610, 218] width 35 height 35
click at [411, 273] on button "n" at bounding box center [414, 267] width 35 height 35
click at [412, 404] on button "button" at bounding box center [414, 416] width 90 height 51
click at [215, 323] on button "s" at bounding box center [217, 316] width 35 height 35
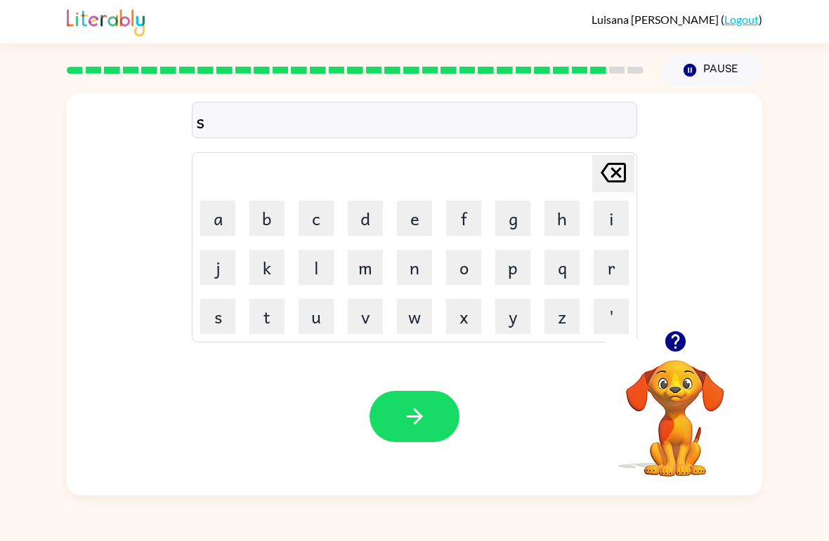
click at [609, 214] on button "i" at bounding box center [610, 218] width 35 height 35
click at [308, 269] on button "l" at bounding box center [315, 267] width 35 height 35
click at [263, 220] on button "b" at bounding box center [266, 218] width 35 height 35
click at [414, 218] on button "e" at bounding box center [414, 218] width 35 height 35
click at [616, 270] on button "r" at bounding box center [610, 267] width 35 height 35
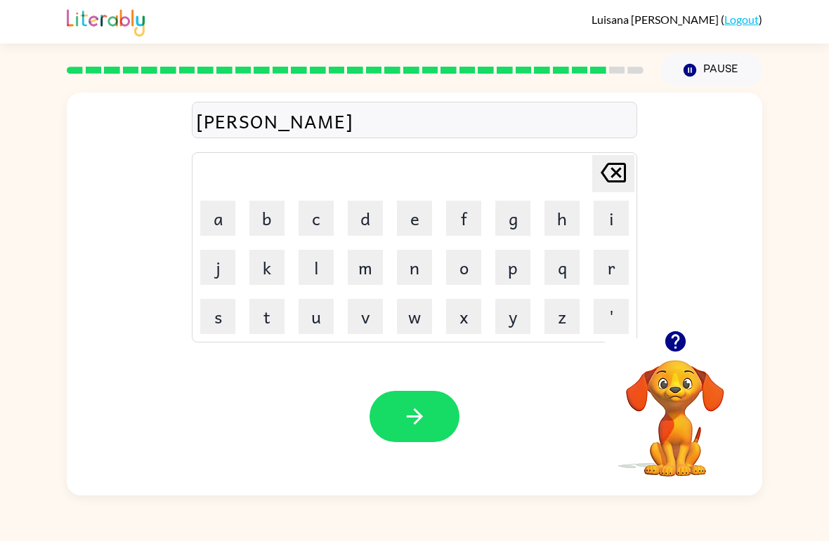
click at [415, 216] on button "e" at bounding box center [414, 218] width 35 height 35
click at [616, 172] on icon at bounding box center [612, 173] width 25 height 20
click at [664, 348] on icon "button" at bounding box center [675, 341] width 25 height 25
click at [407, 322] on button "w" at bounding box center [414, 316] width 35 height 35
click at [406, 221] on button "e" at bounding box center [414, 218] width 35 height 35
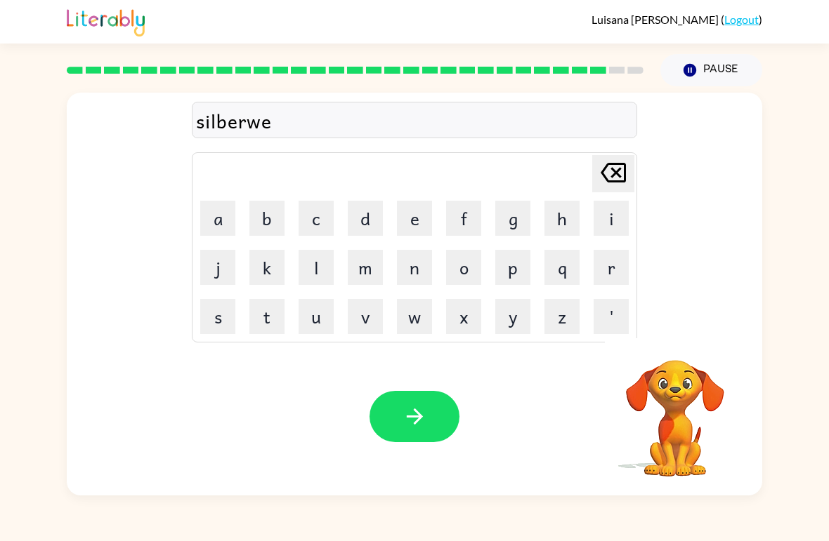
click at [600, 271] on button "r" at bounding box center [610, 267] width 35 height 35
click at [414, 418] on icon "button" at bounding box center [414, 417] width 16 height 16
click at [318, 317] on button "u" at bounding box center [315, 316] width 35 height 35
click at [414, 268] on button "n" at bounding box center [414, 267] width 35 height 35
click at [671, 356] on button "button" at bounding box center [675, 342] width 36 height 36
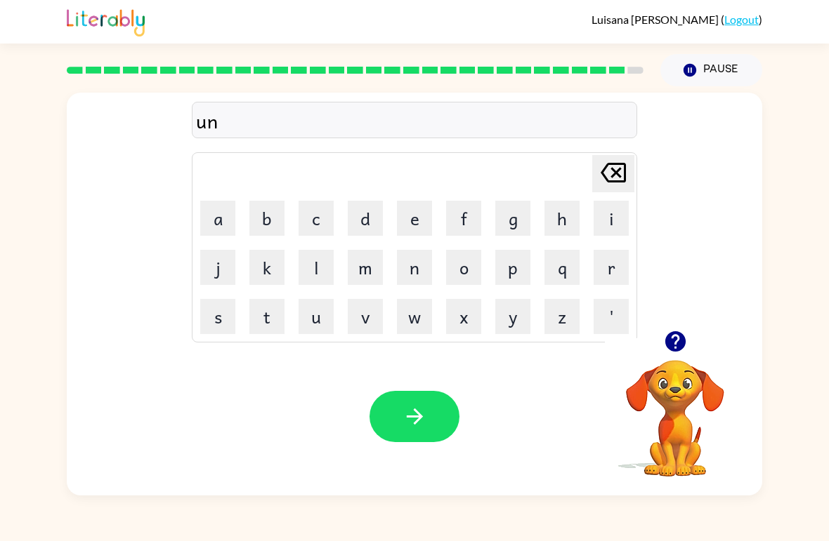
click at [318, 310] on button "u" at bounding box center [315, 316] width 35 height 35
click at [466, 214] on button "f" at bounding box center [463, 218] width 35 height 35
click at [611, 271] on button "r" at bounding box center [610, 267] width 35 height 35
click at [220, 211] on button "a" at bounding box center [217, 218] width 35 height 35
click at [603, 227] on button "i" at bounding box center [610, 218] width 35 height 35
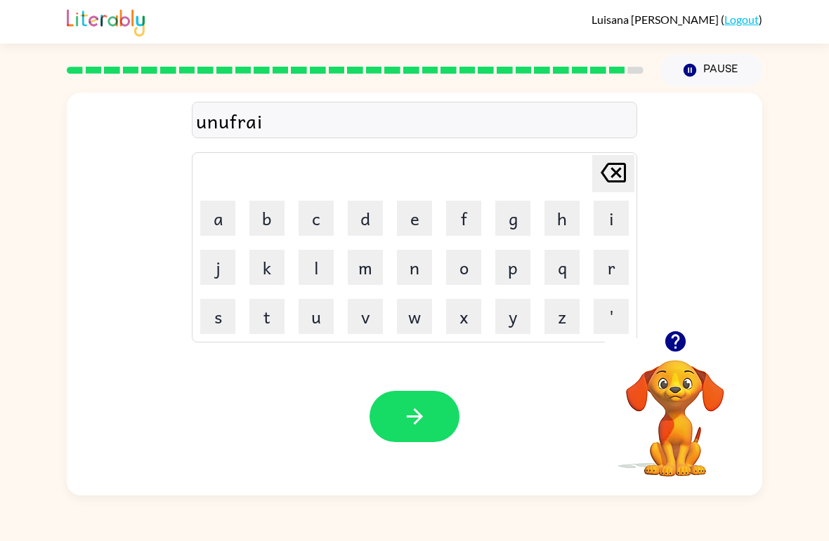
click at [367, 224] on button "d" at bounding box center [365, 218] width 35 height 35
click at [420, 419] on icon "button" at bounding box center [414, 417] width 16 height 16
